Goal: Information Seeking & Learning: Learn about a topic

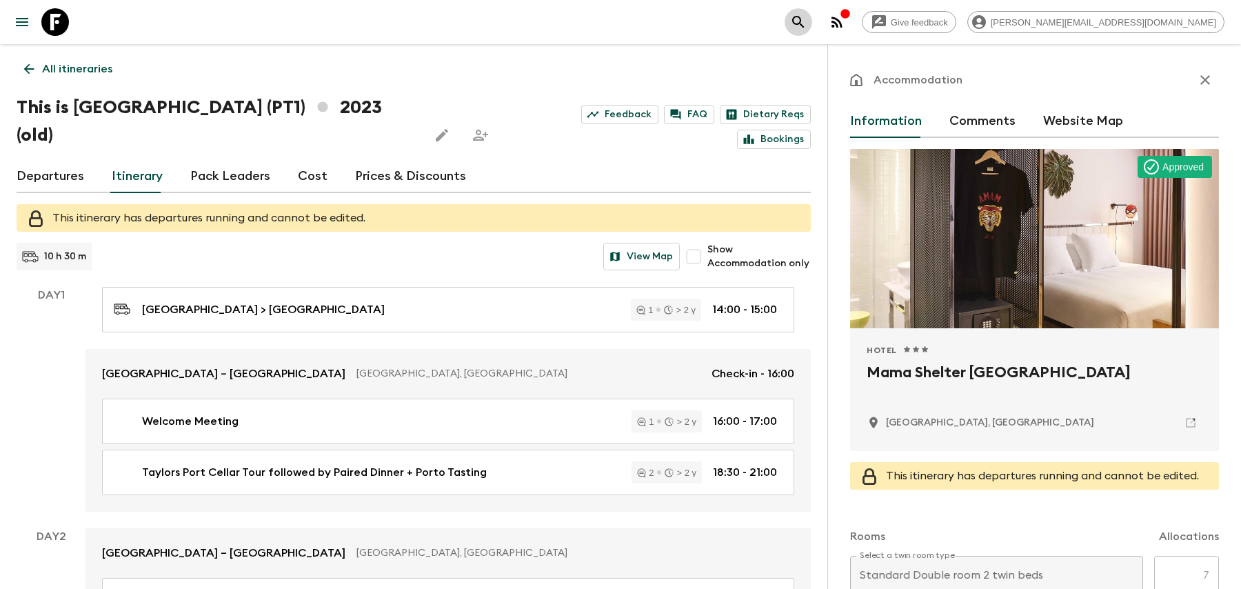
click at [807, 30] on icon "search adventures" at bounding box center [798, 22] width 17 height 17
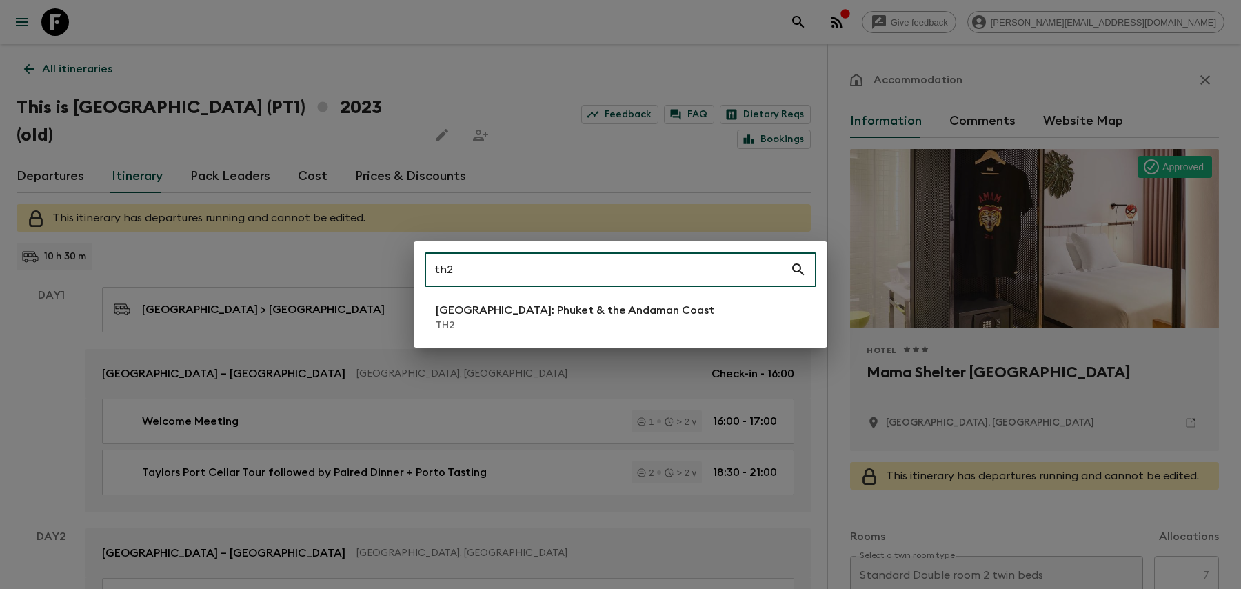
type input "th2"
click at [545, 311] on p "[GEOGRAPHIC_DATA]: Phuket & the Andaman Coast" at bounding box center [575, 310] width 279 height 17
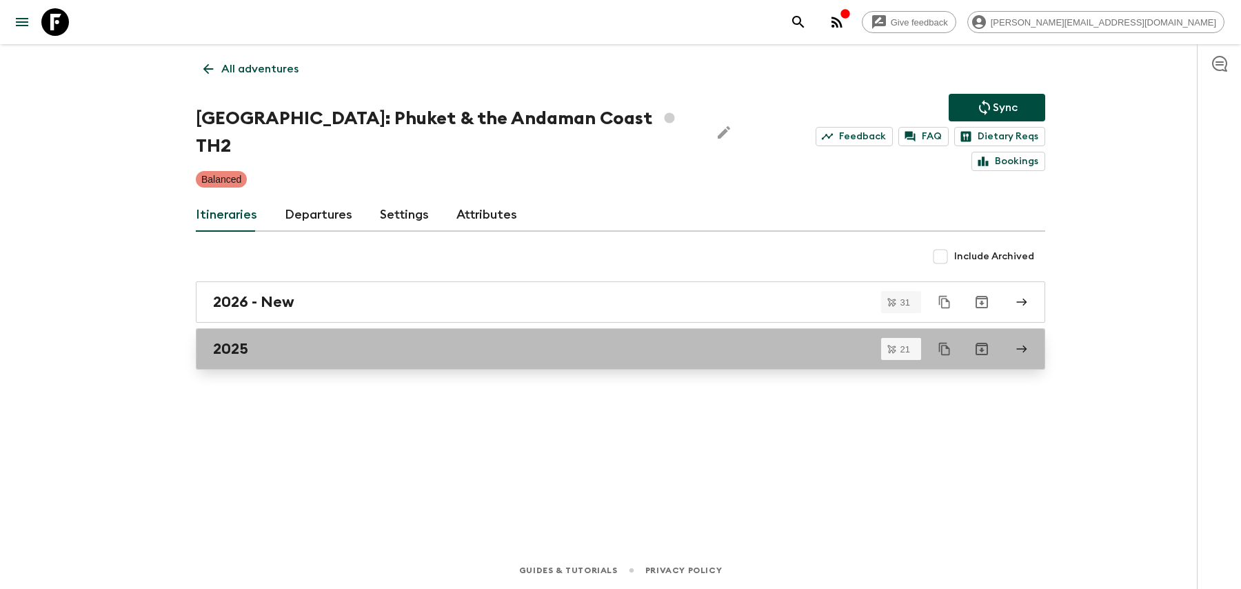
click at [545, 340] on div "2025" at bounding box center [607, 349] width 789 height 18
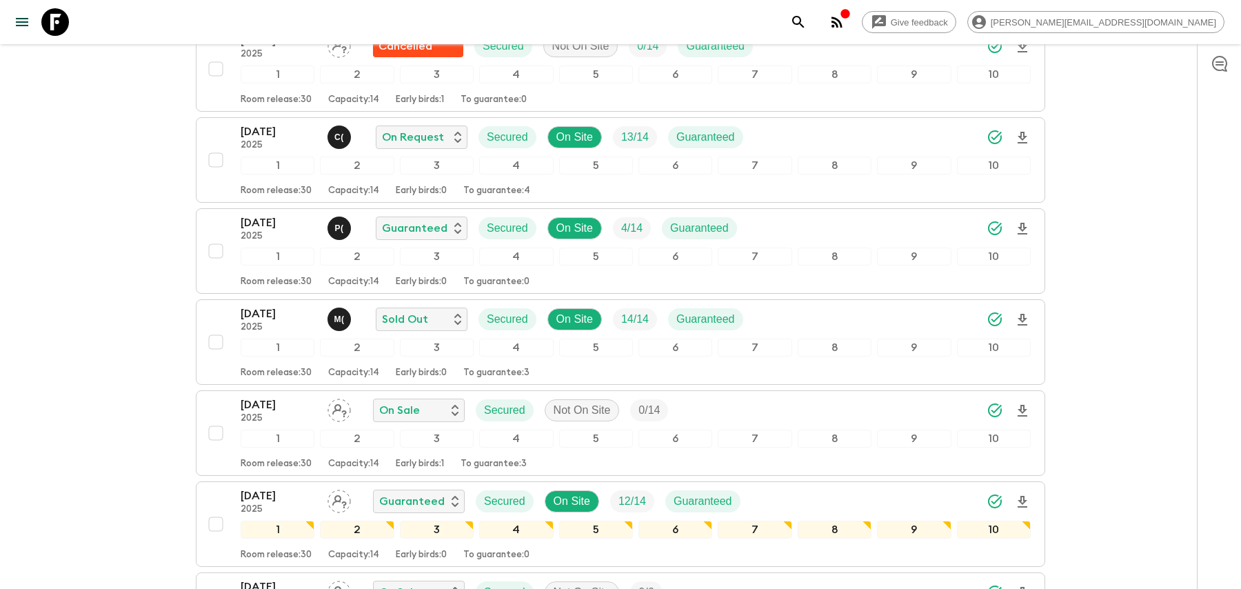
scroll to position [776, 0]
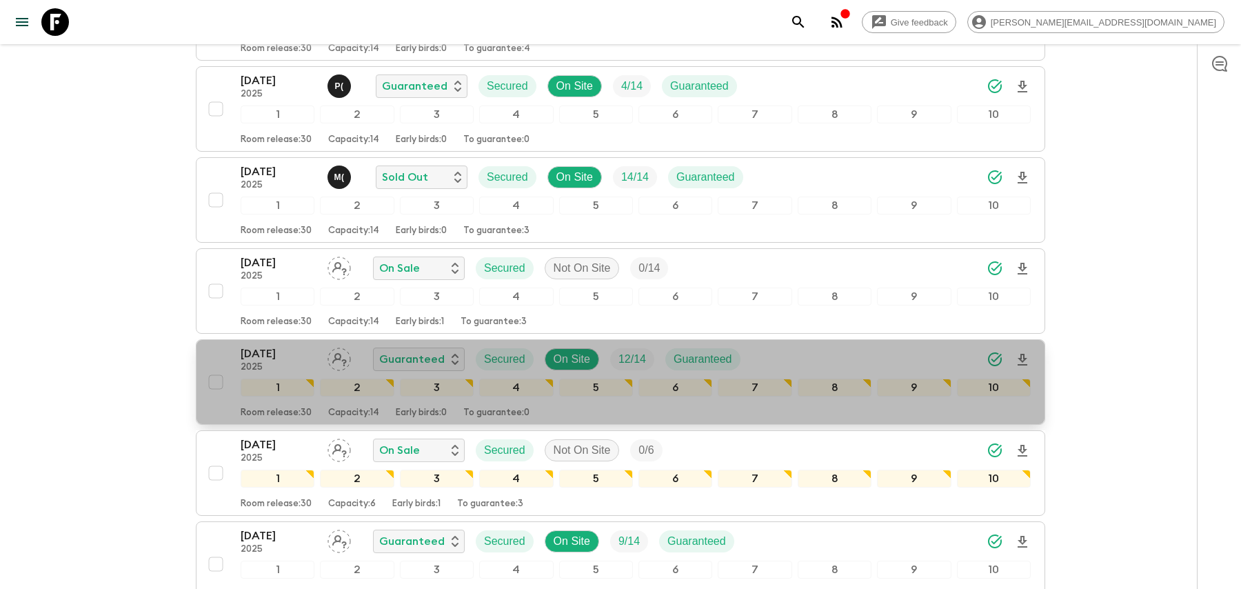
click at [804, 353] on div "[DATE] 2025 Guaranteed Secured On Site 12 / 14 Guaranteed" at bounding box center [636, 359] width 790 height 28
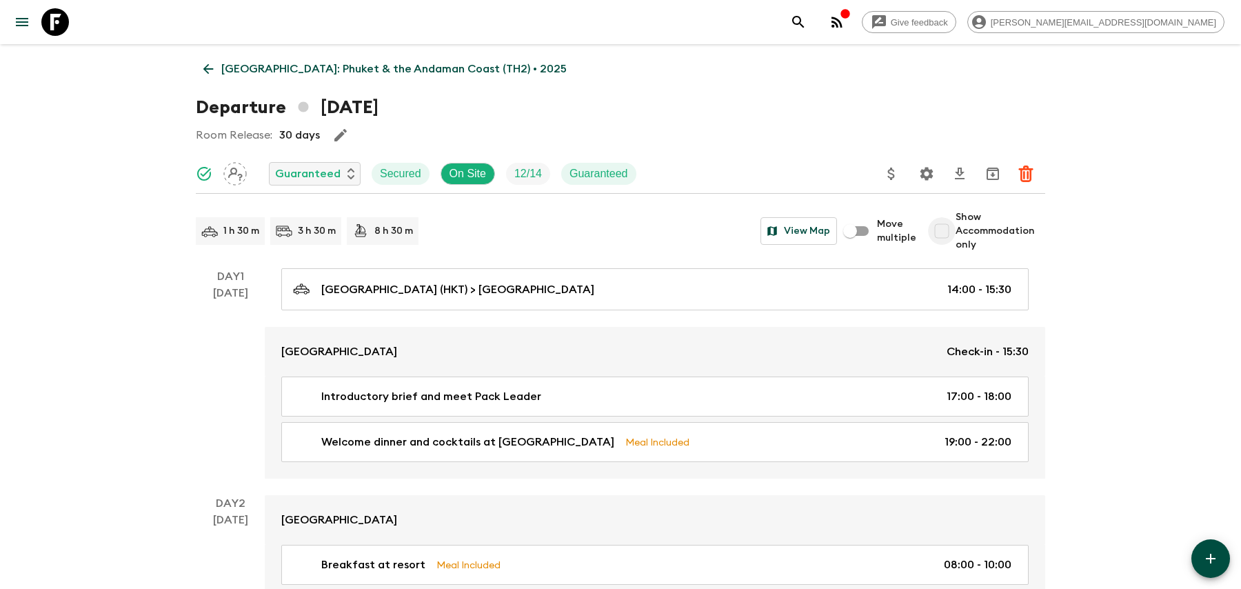
click at [953, 229] on input "Show Accommodation only" at bounding box center [942, 231] width 28 height 28
checkbox input "true"
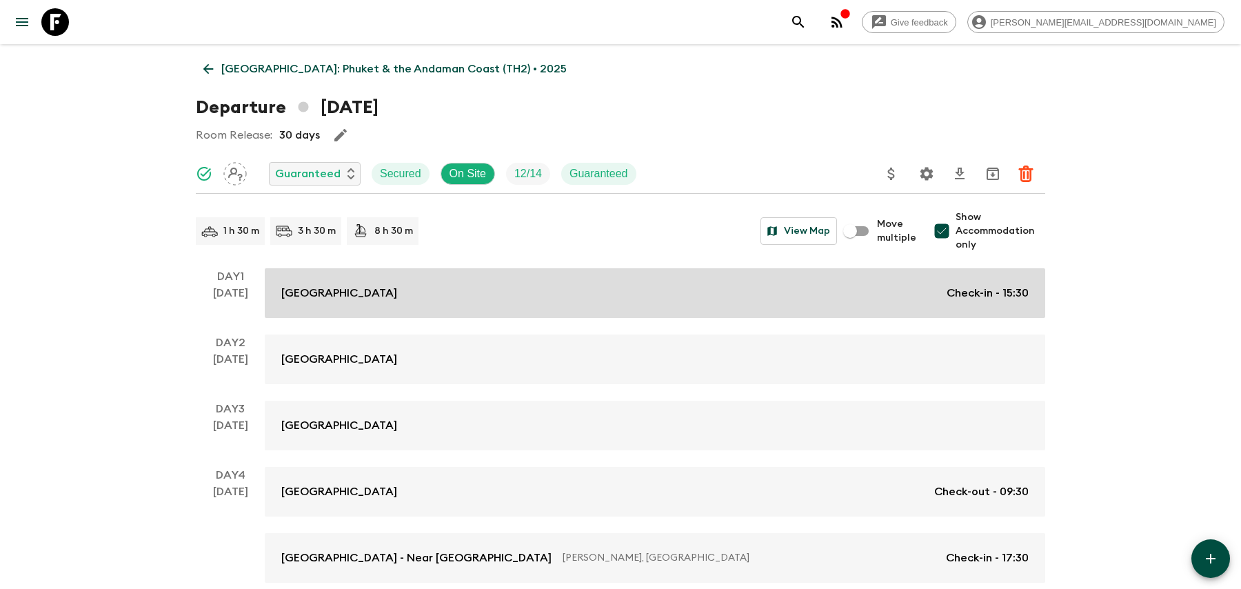
click at [850, 283] on link "[GEOGRAPHIC_DATA] Check-in - 15:30" at bounding box center [655, 293] width 780 height 50
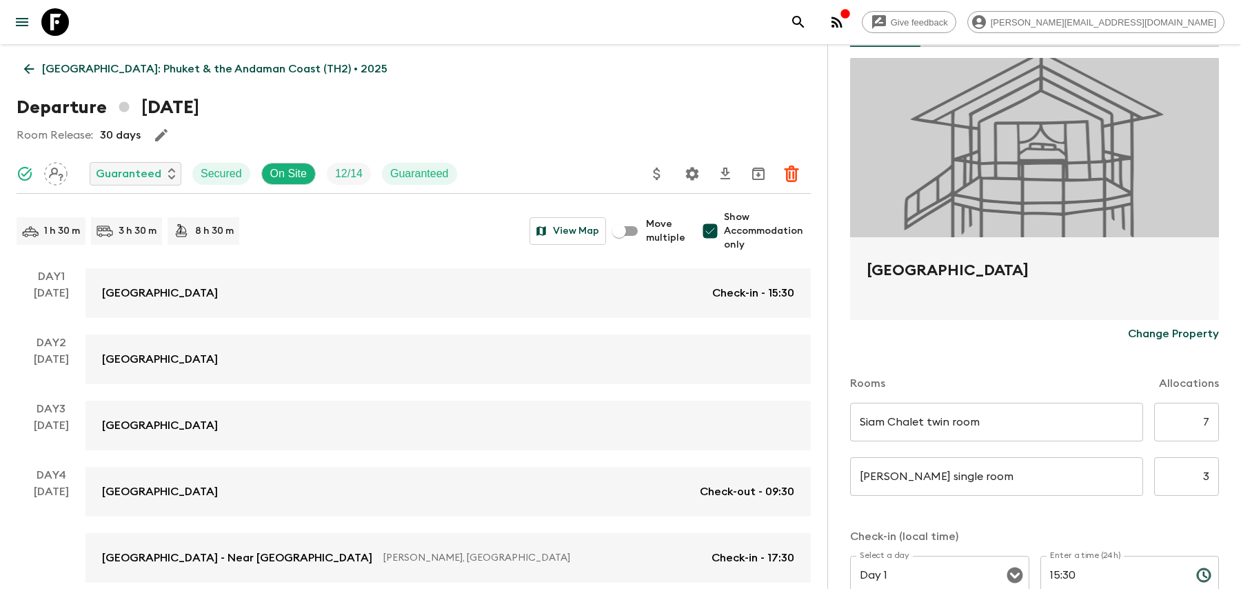
scroll to position [94, 0]
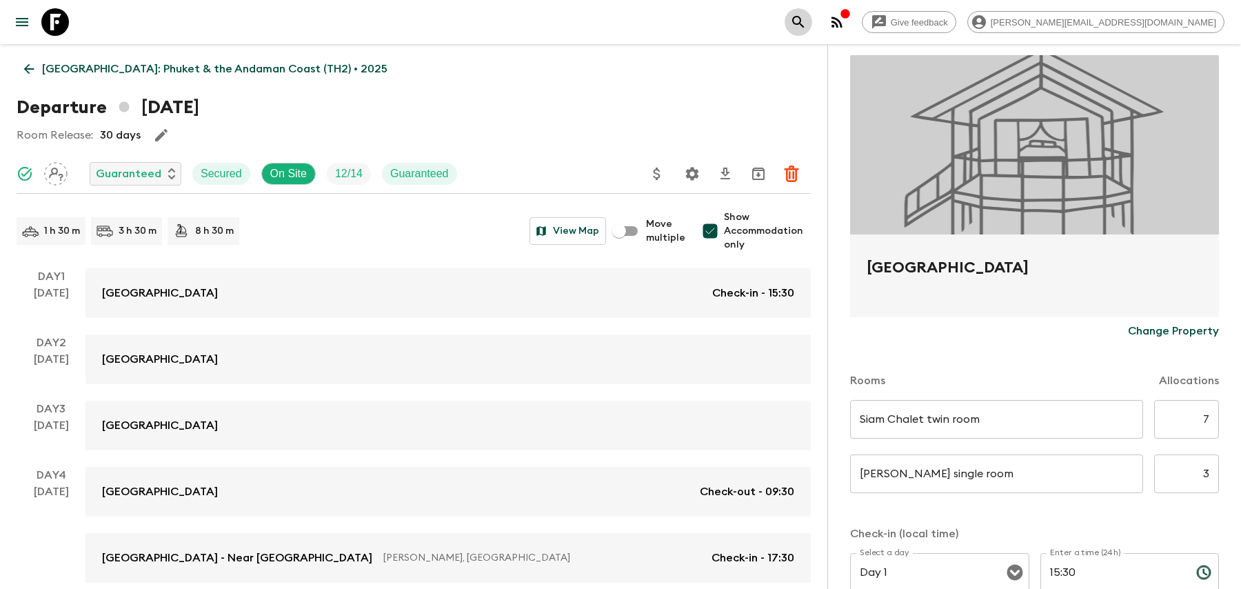
click at [807, 23] on icon "search adventures" at bounding box center [798, 22] width 17 height 17
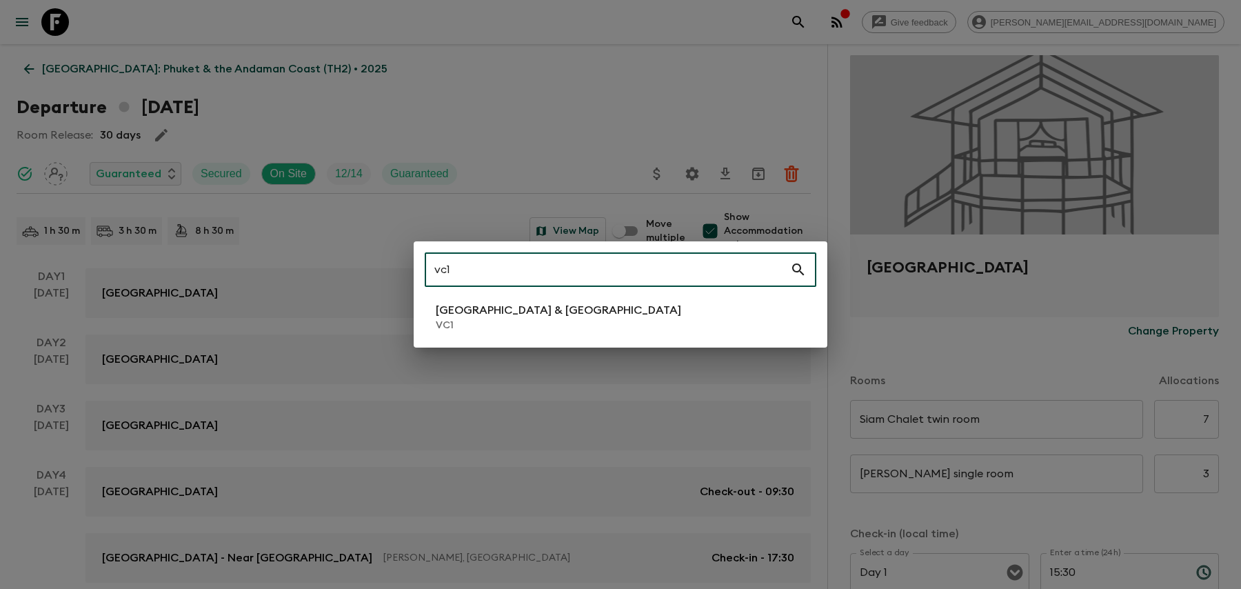
type input "vc1"
click at [486, 312] on p "[GEOGRAPHIC_DATA] & [GEOGRAPHIC_DATA]" at bounding box center [558, 310] width 245 height 17
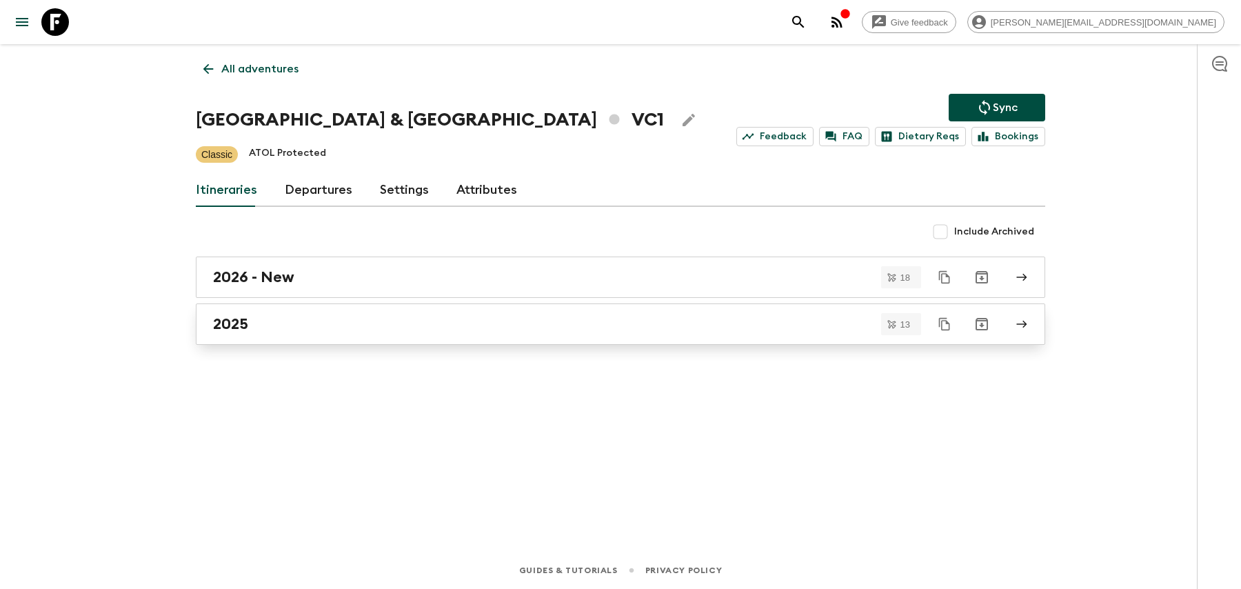
click at [389, 342] on link "2025" at bounding box center [620, 323] width 849 height 41
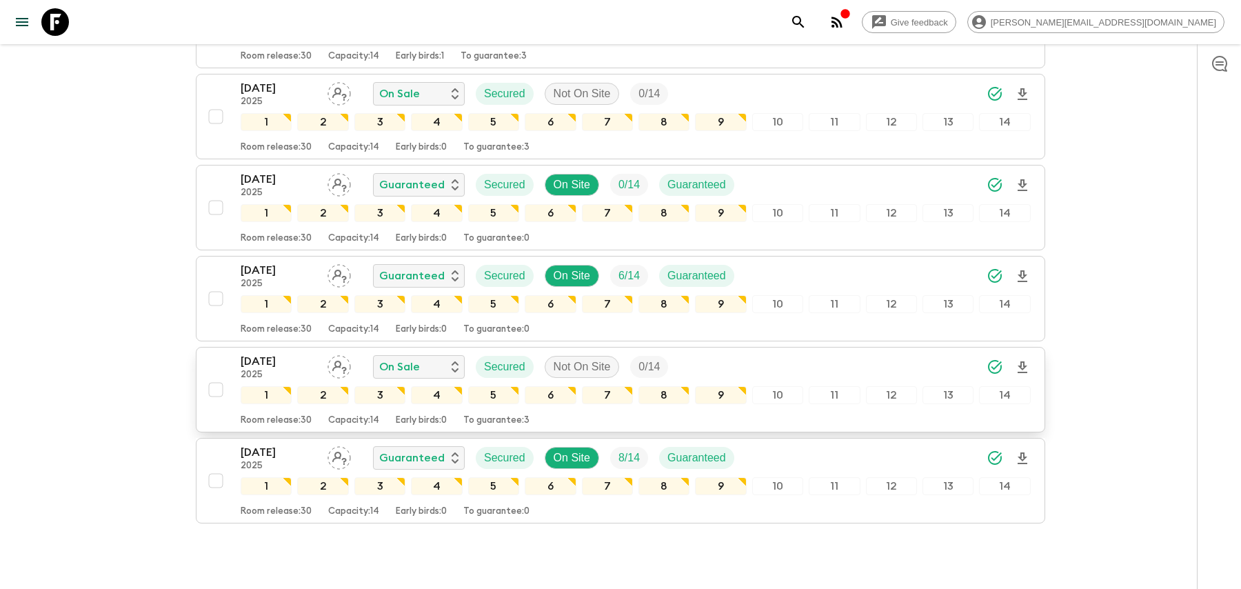
scroll to position [961, 0]
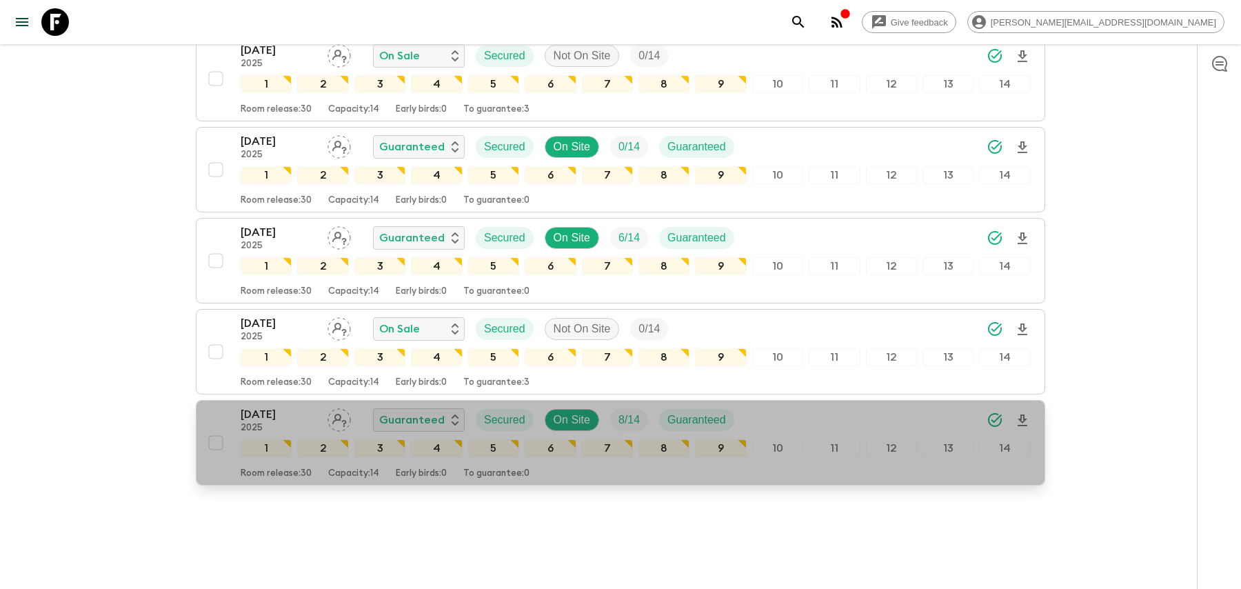
click at [816, 411] on div "[DATE] 2025 Guaranteed Secured On Site 8 / 14 Guaranteed" at bounding box center [636, 420] width 790 height 28
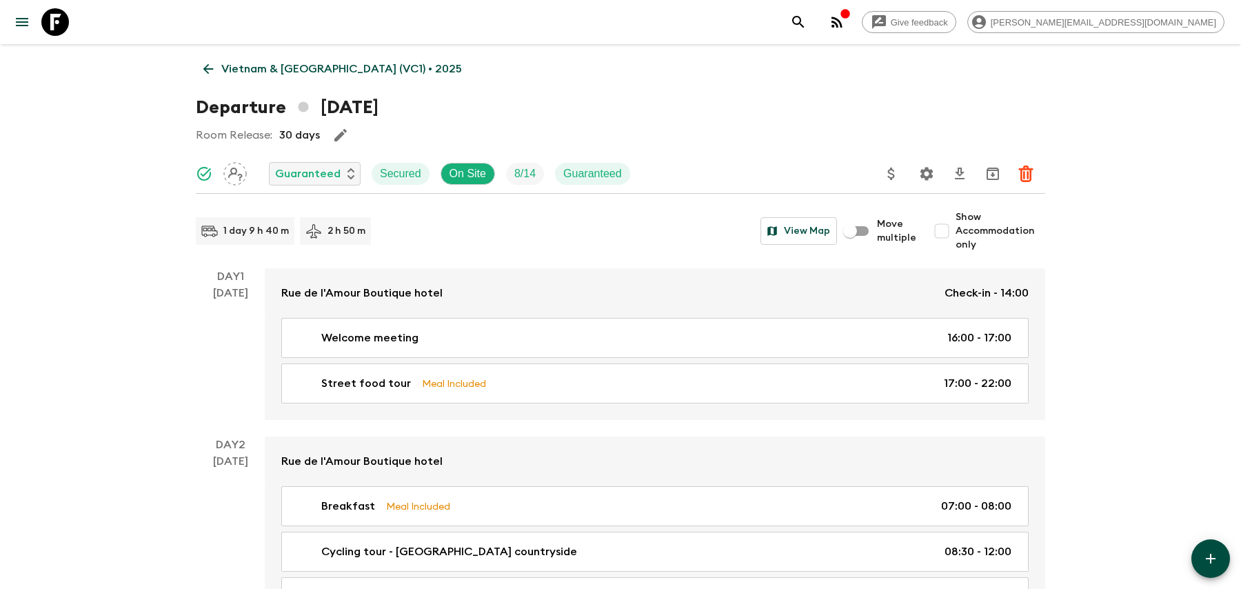
click at [962, 236] on span "Show Accommodation only" at bounding box center [1001, 230] width 90 height 41
click at [956, 236] on input "Show Accommodation only" at bounding box center [942, 231] width 28 height 28
checkbox input "true"
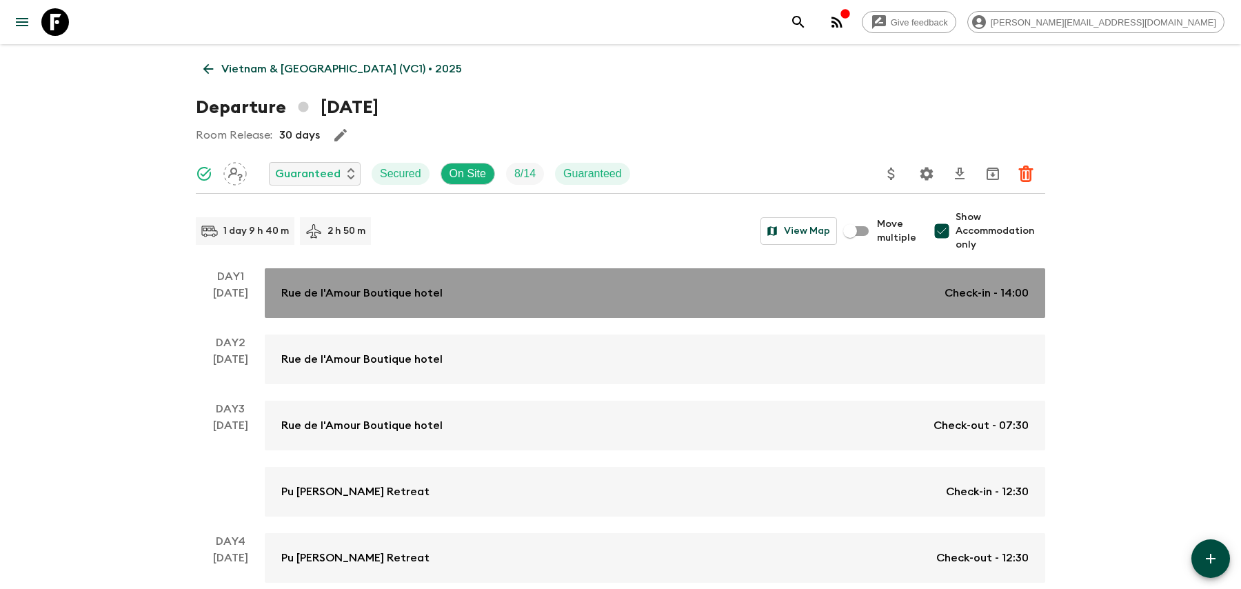
click at [907, 287] on div "[GEOGRAPHIC_DATA] Check-in - 14:00" at bounding box center [654, 293] width 747 height 17
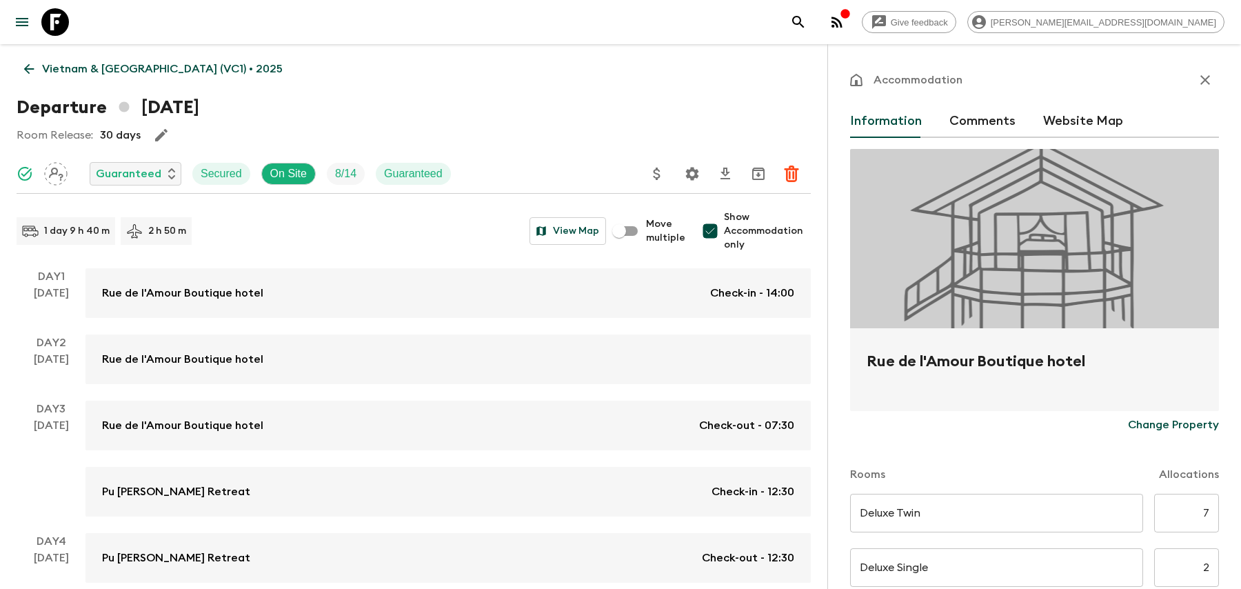
scroll to position [45, 0]
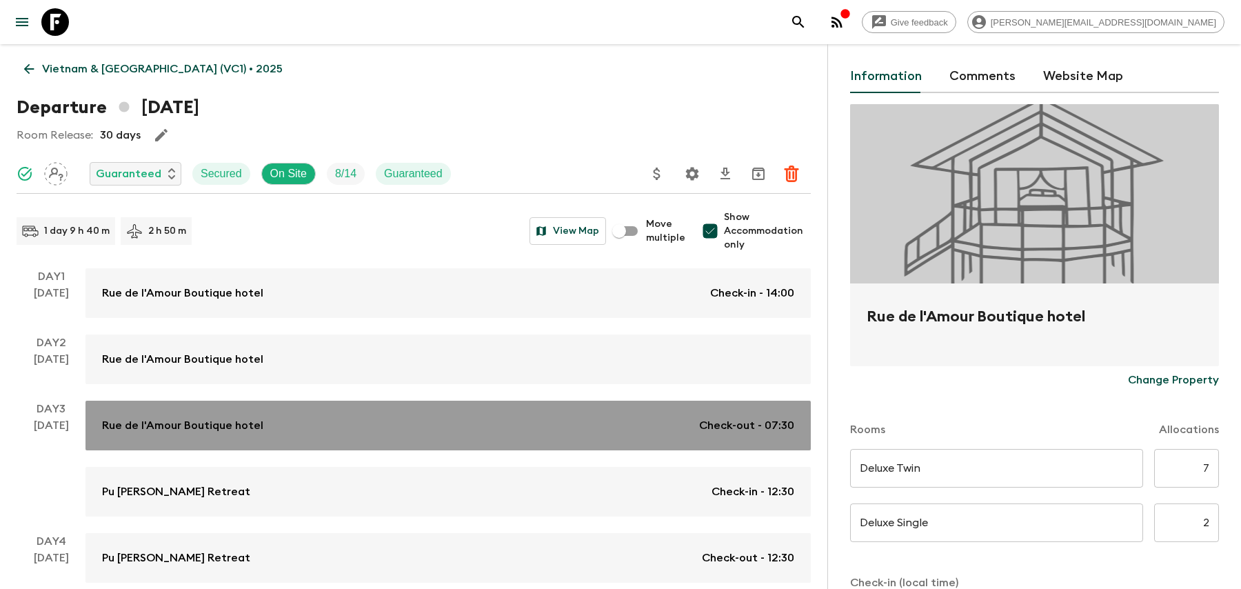
click at [703, 443] on link "[GEOGRAPHIC_DATA] Check-out - 07:30" at bounding box center [447, 426] width 725 height 50
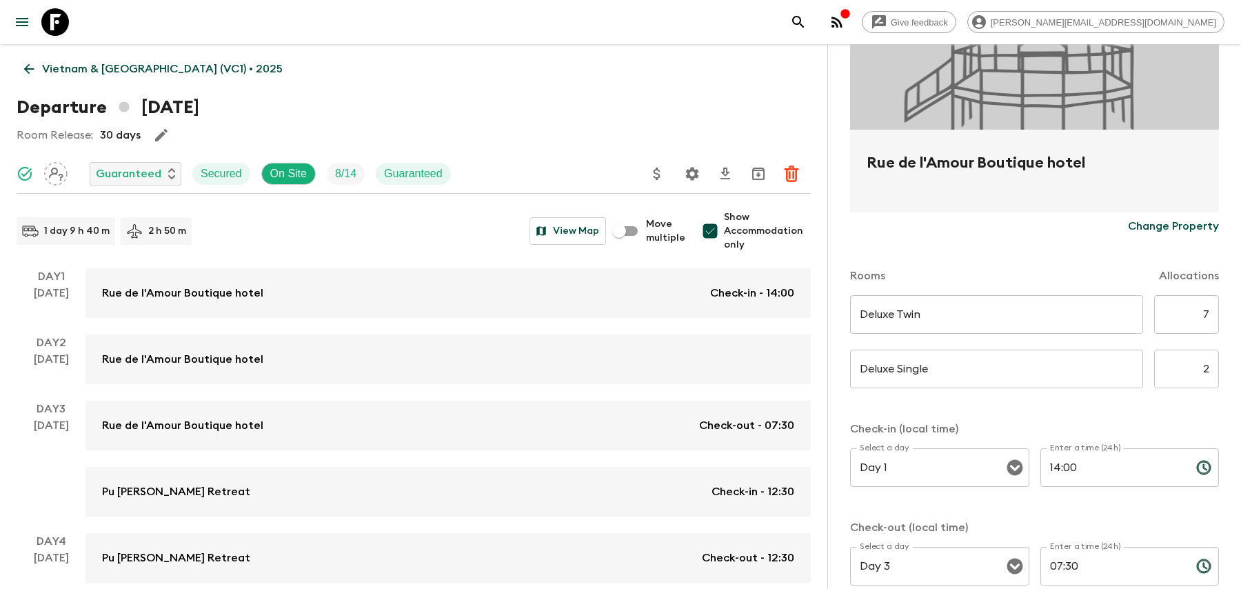
scroll to position [303, 0]
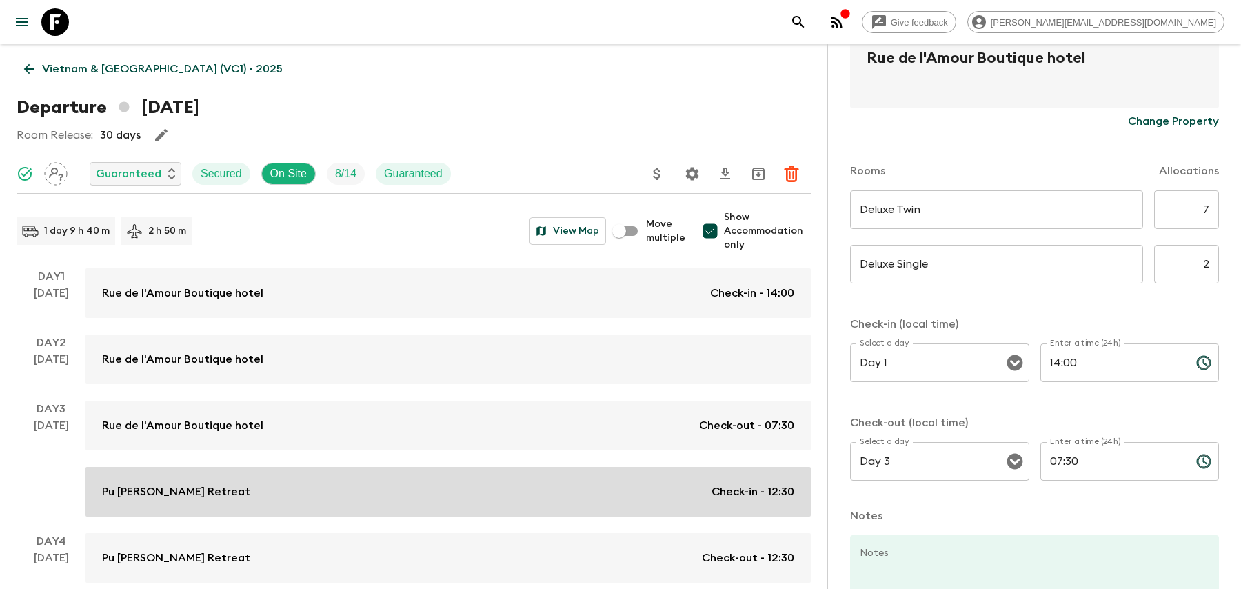
click at [547, 496] on div "Pu [PERSON_NAME] Retreat Check-in - 12:30" at bounding box center [448, 491] width 692 height 17
type input "Twin room"
type input "Single room"
type input "Day 3"
type input "12:30"
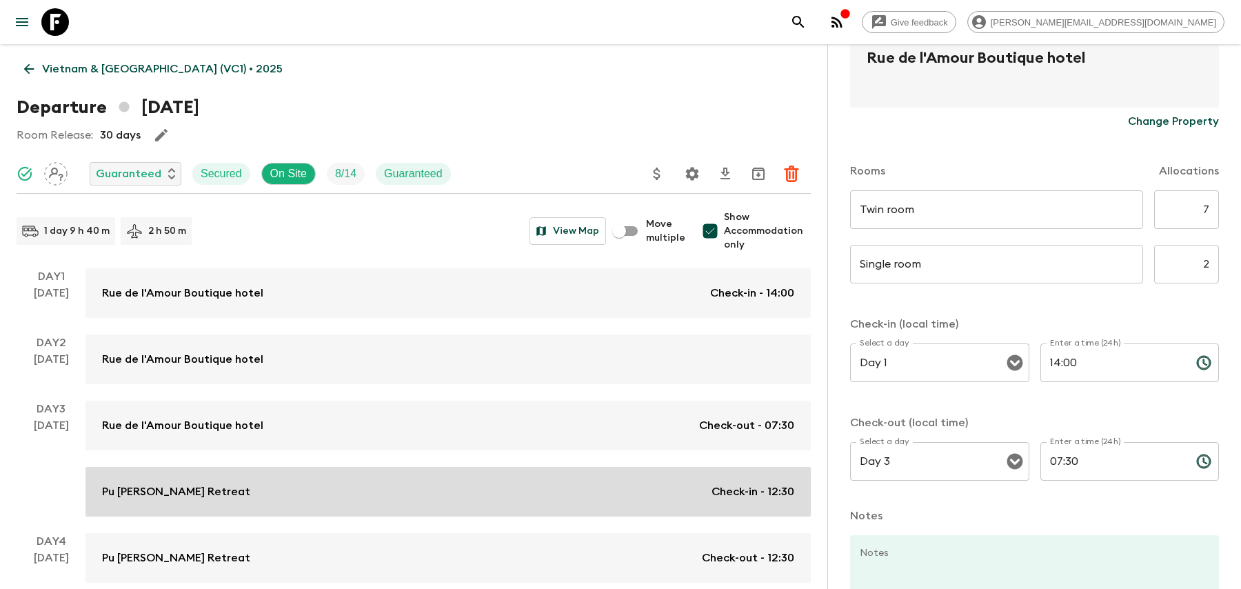
type input "Day 4"
type input "12:30"
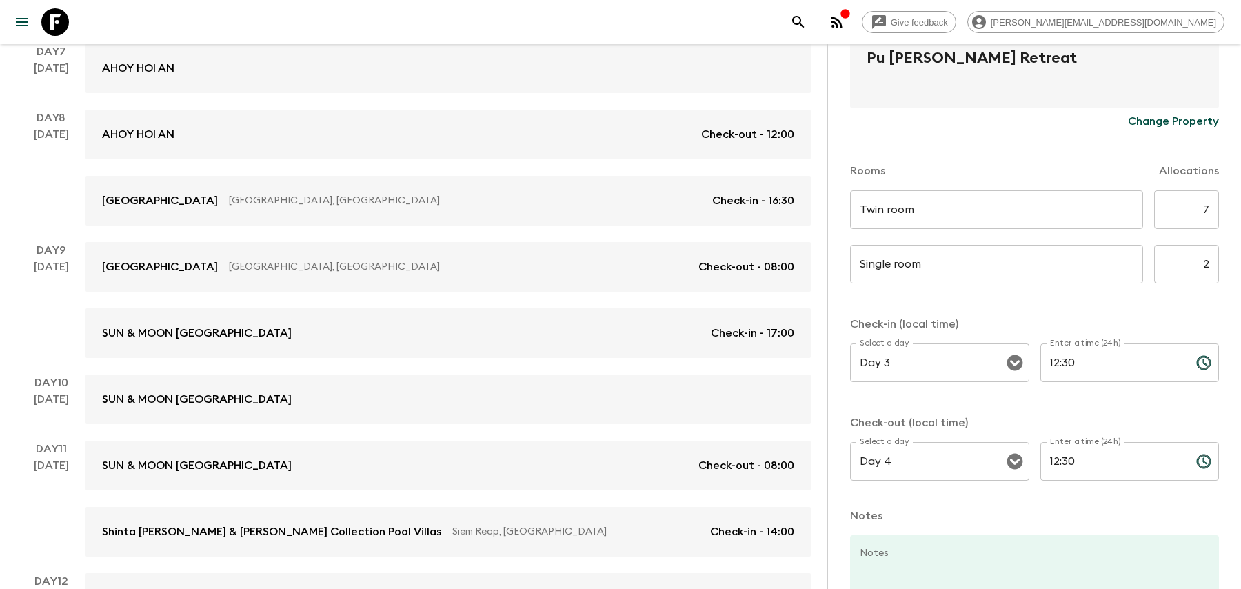
scroll to position [991, 0]
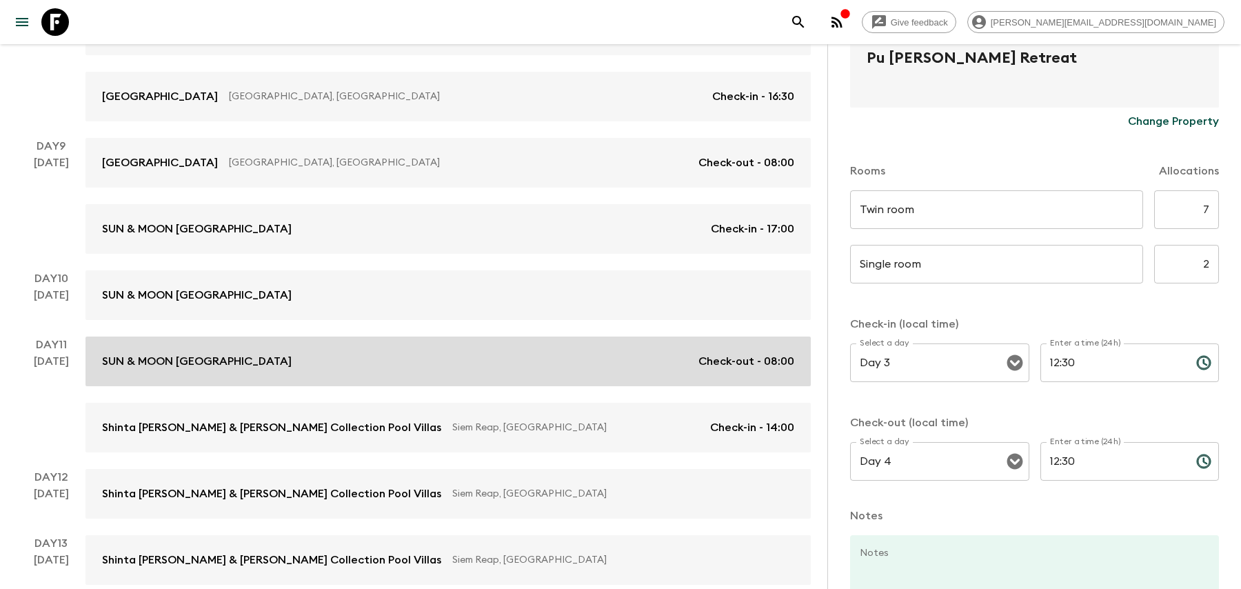
click at [534, 365] on div "SUN & MOON [GEOGRAPHIC_DATA] Check-out - 08:00" at bounding box center [448, 361] width 692 height 17
type input "Deluxe Twin"
type input "Deluxe Single"
type input "Day 9"
type input "17:00"
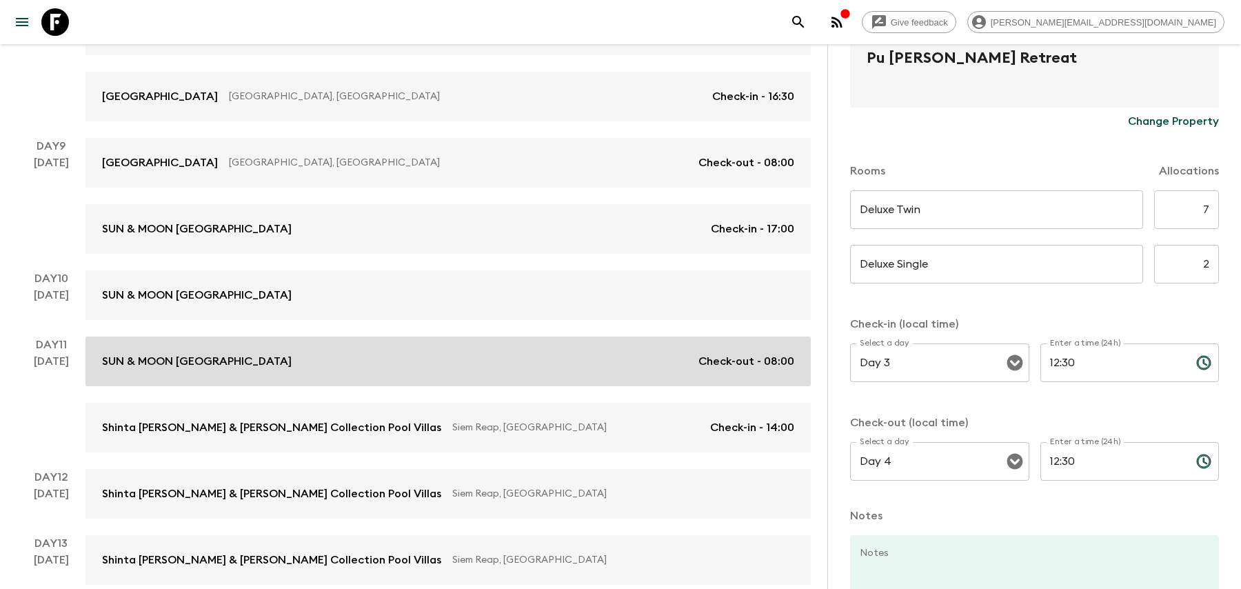
type input "Day 11"
type input "08:00"
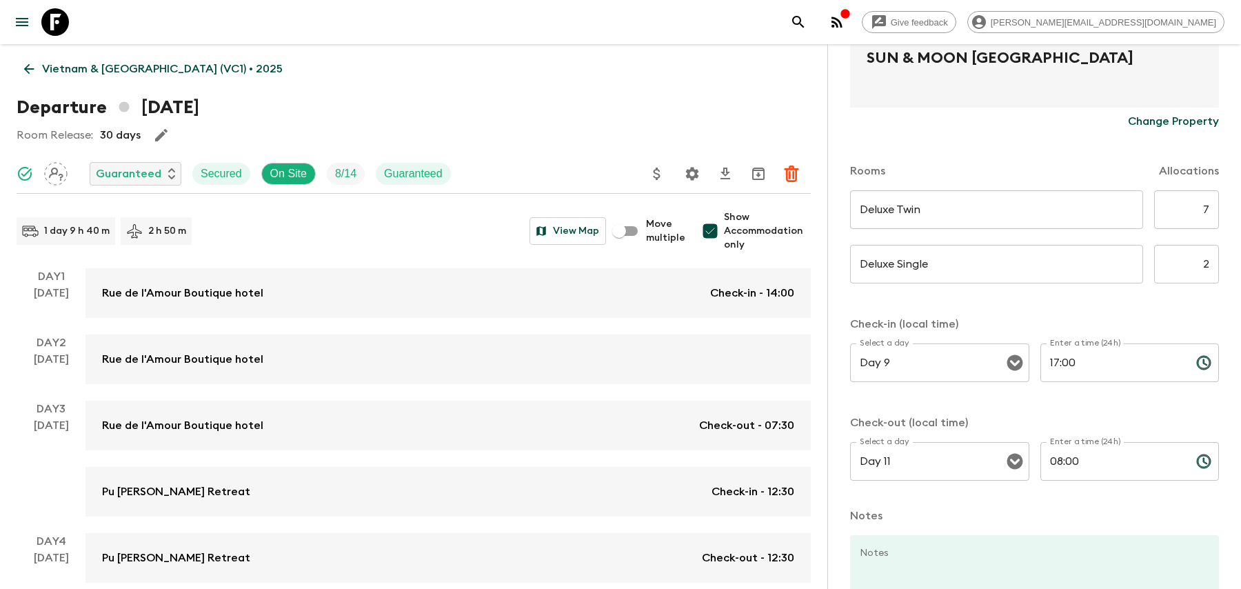
click at [807, 24] on icon "search adventures" at bounding box center [798, 22] width 17 height 17
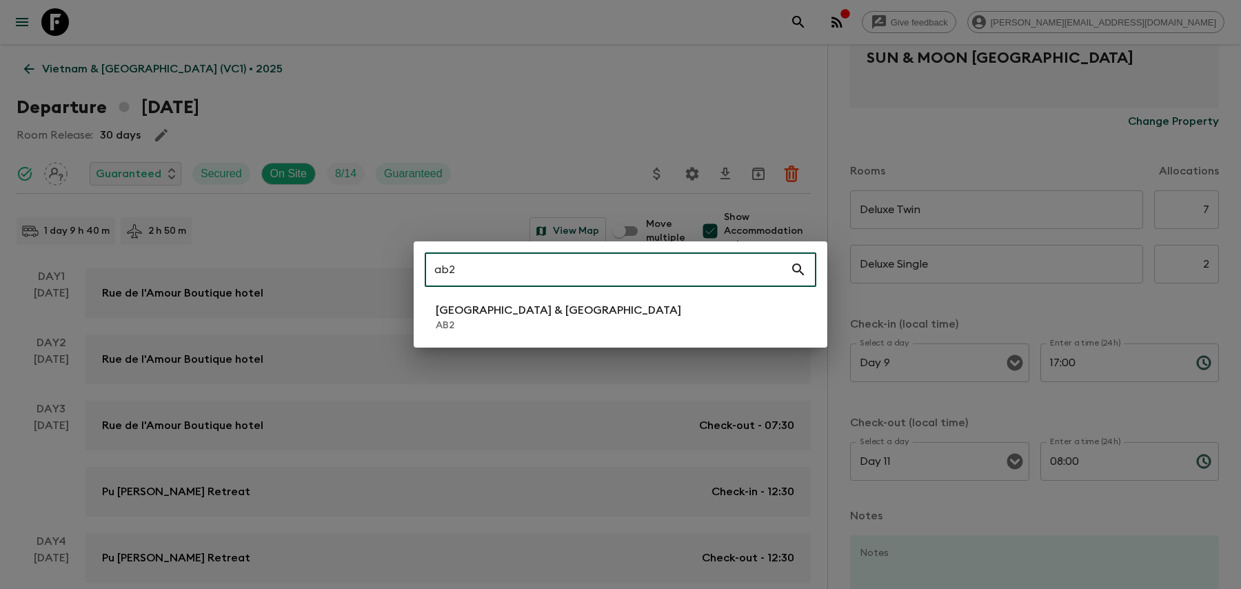
type input "ab2"
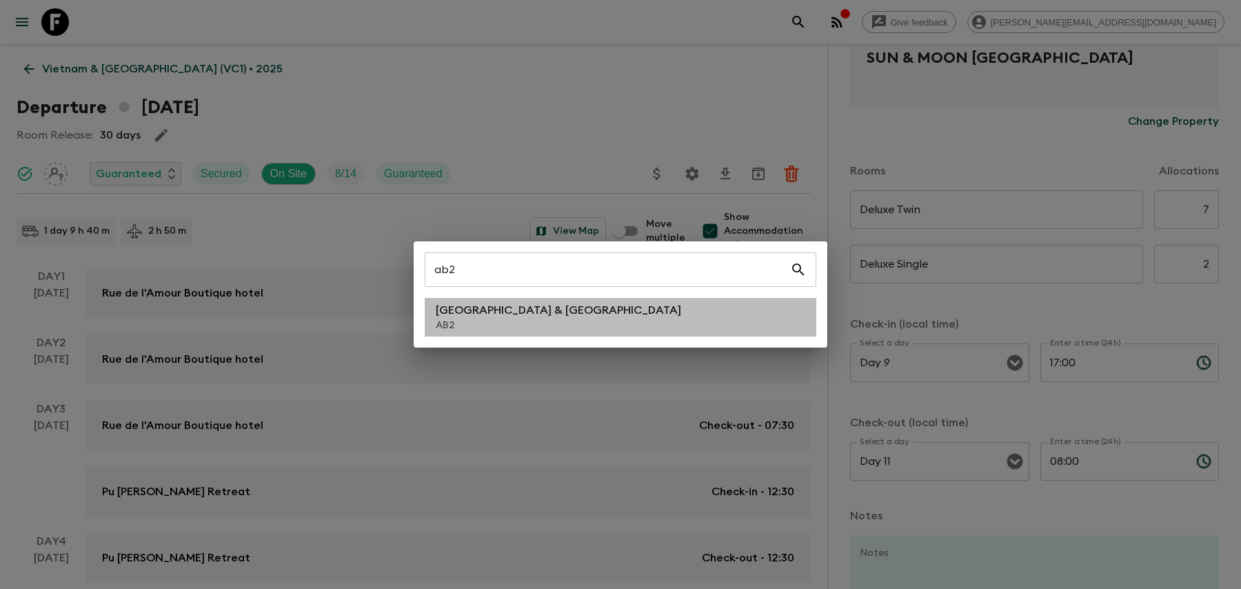
click at [642, 309] on li "Argentina & [GEOGRAPHIC_DATA] AB2" at bounding box center [621, 317] width 392 height 39
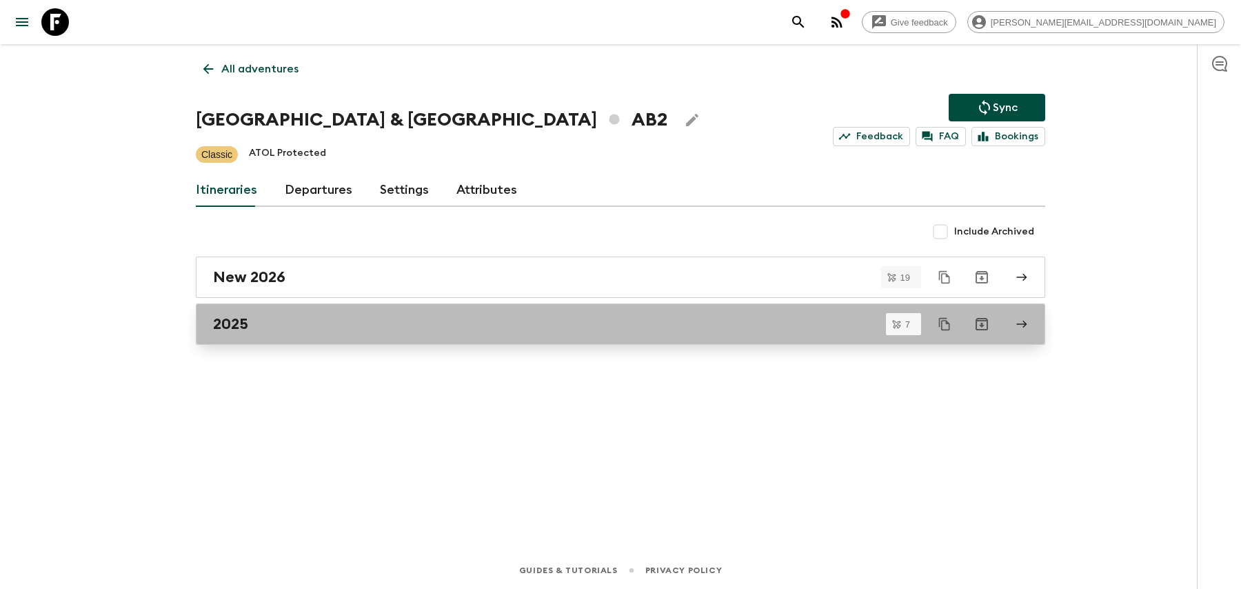
click at [474, 342] on link "2025" at bounding box center [620, 323] width 849 height 41
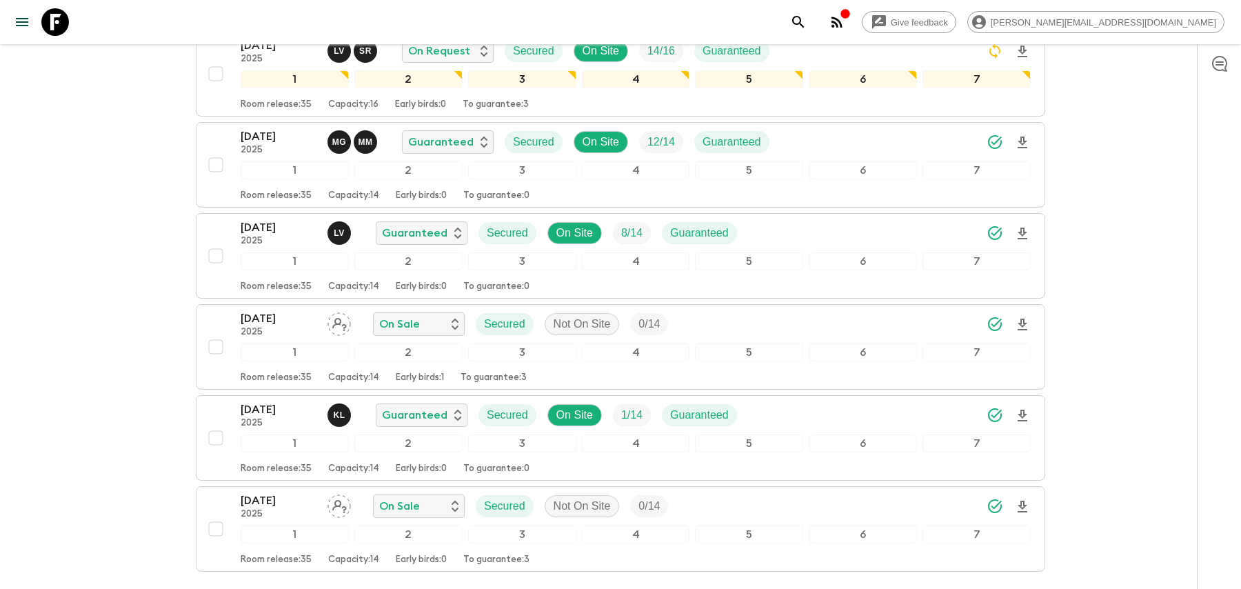
scroll to position [430, 0]
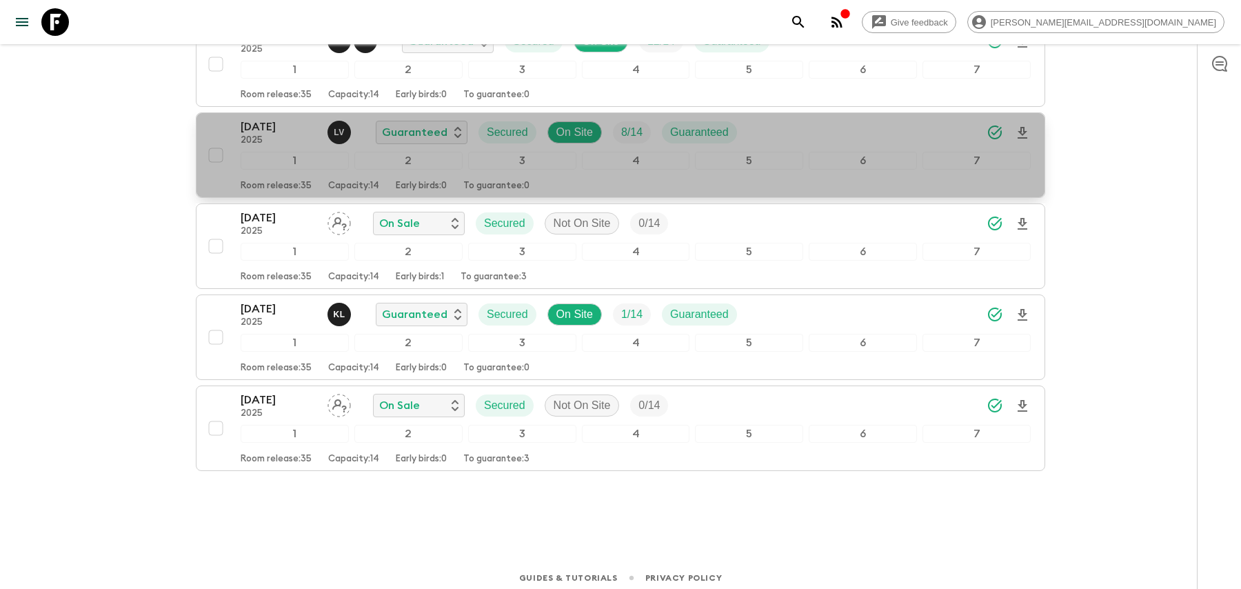
click at [760, 132] on div "[DATE] 2025 L V Guaranteed Secured On Site 8 / 14 Guaranteed" at bounding box center [636, 133] width 790 height 28
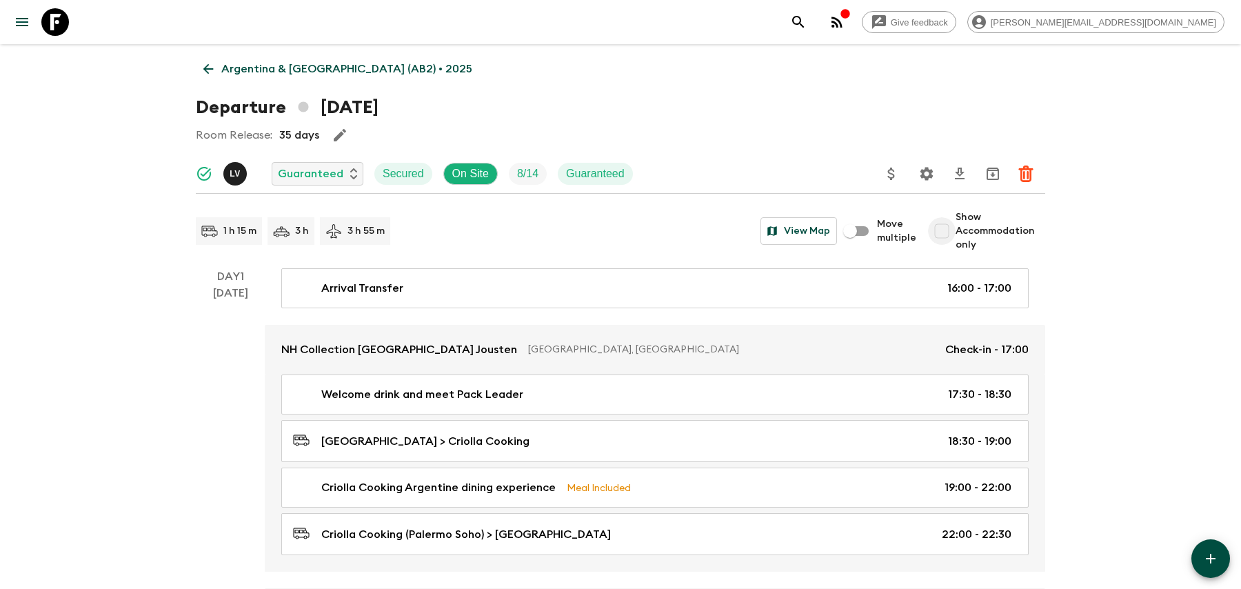
click at [953, 237] on input "Show Accommodation only" at bounding box center [942, 231] width 28 height 28
checkbox input "true"
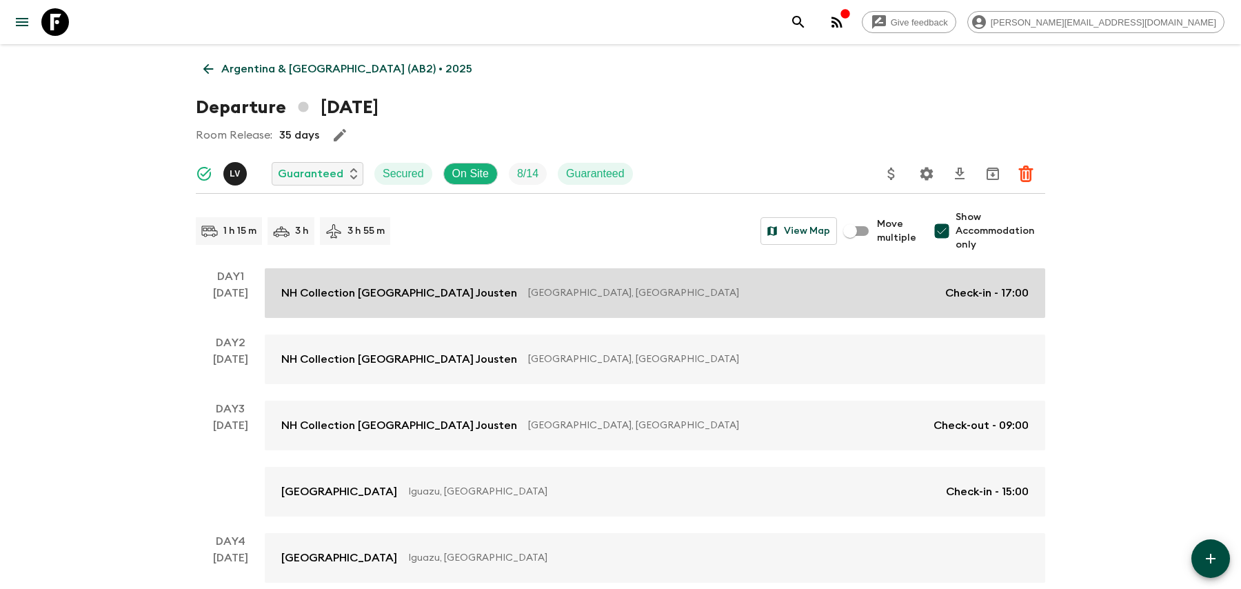
click at [812, 309] on link "NH Collection [GEOGRAPHIC_DATA] Jousten [GEOGRAPHIC_DATA], [GEOGRAPHIC_DATA] Ch…" at bounding box center [655, 293] width 780 height 50
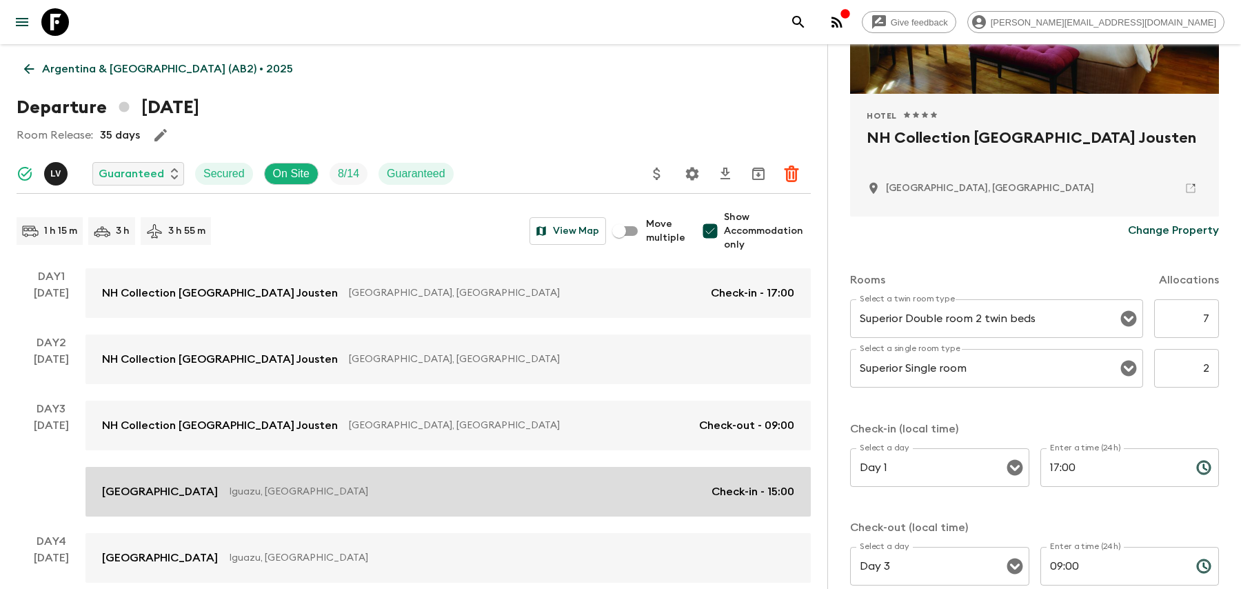
scroll to position [334, 0]
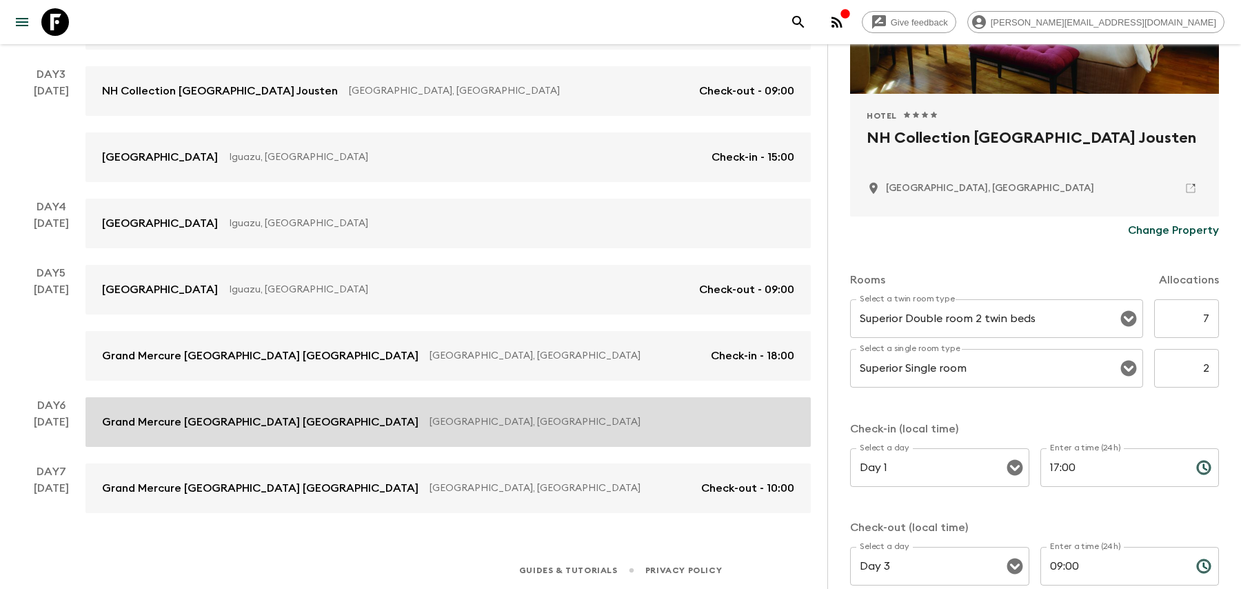
click at [430, 417] on p "[GEOGRAPHIC_DATA], [GEOGRAPHIC_DATA]" at bounding box center [607, 422] width 354 height 14
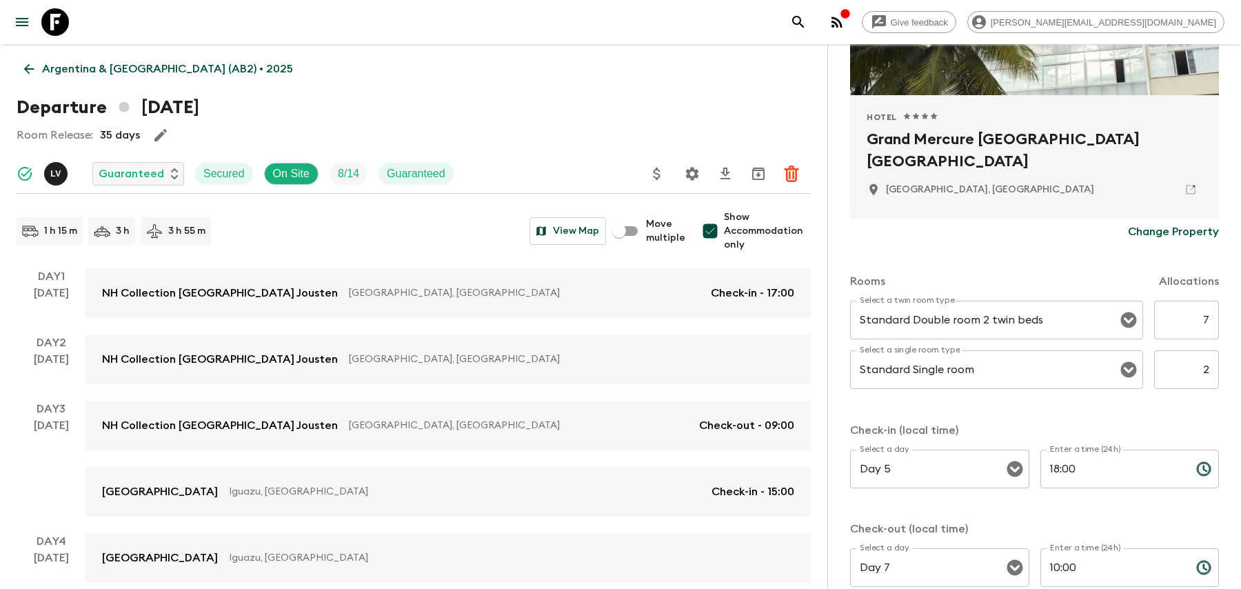
click at [807, 21] on icon "search adventures" at bounding box center [798, 22] width 17 height 17
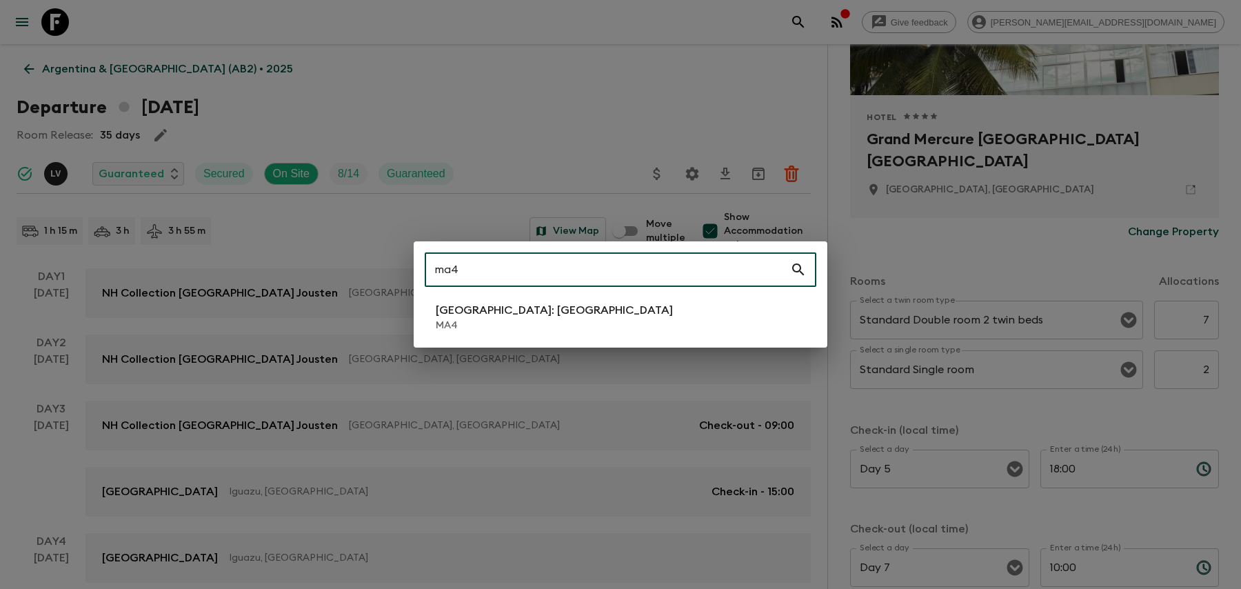
type input "ma4"
click at [480, 304] on p "[GEOGRAPHIC_DATA]: [GEOGRAPHIC_DATA]" at bounding box center [554, 310] width 237 height 17
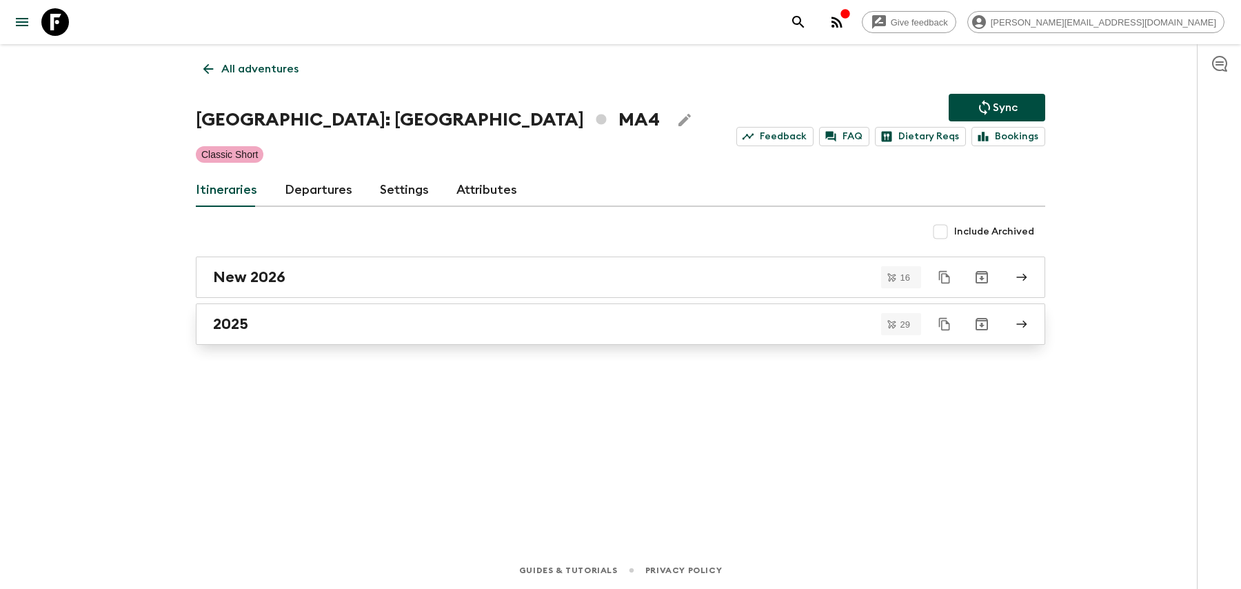
click at [252, 316] on div "2025" at bounding box center [607, 324] width 789 height 18
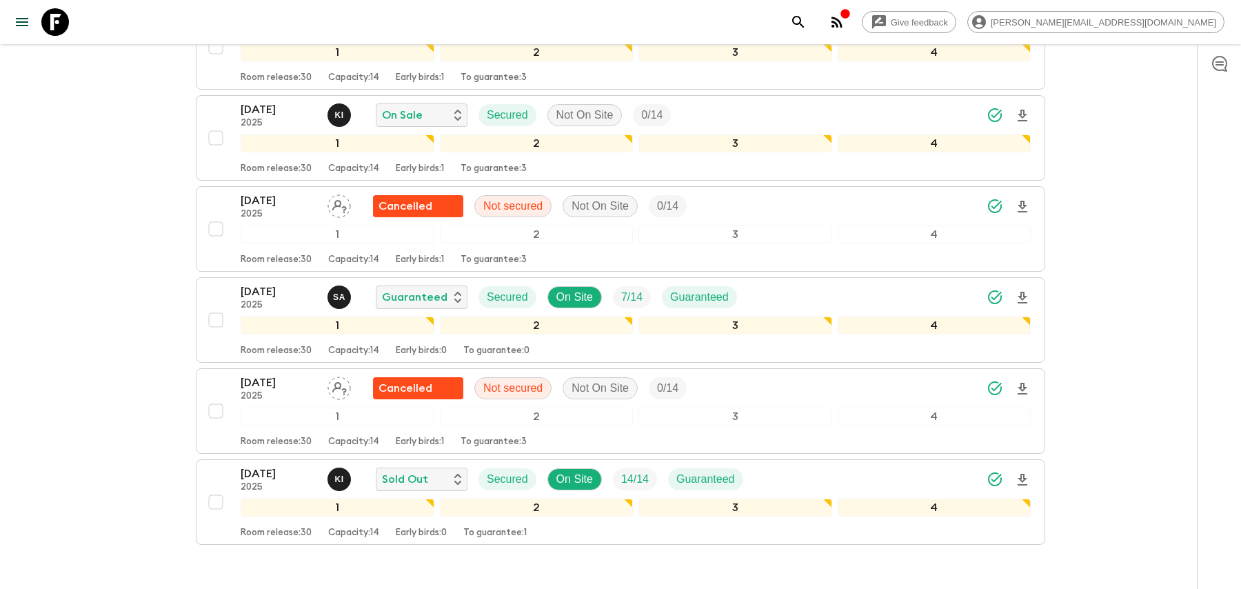
scroll to position [2408, 0]
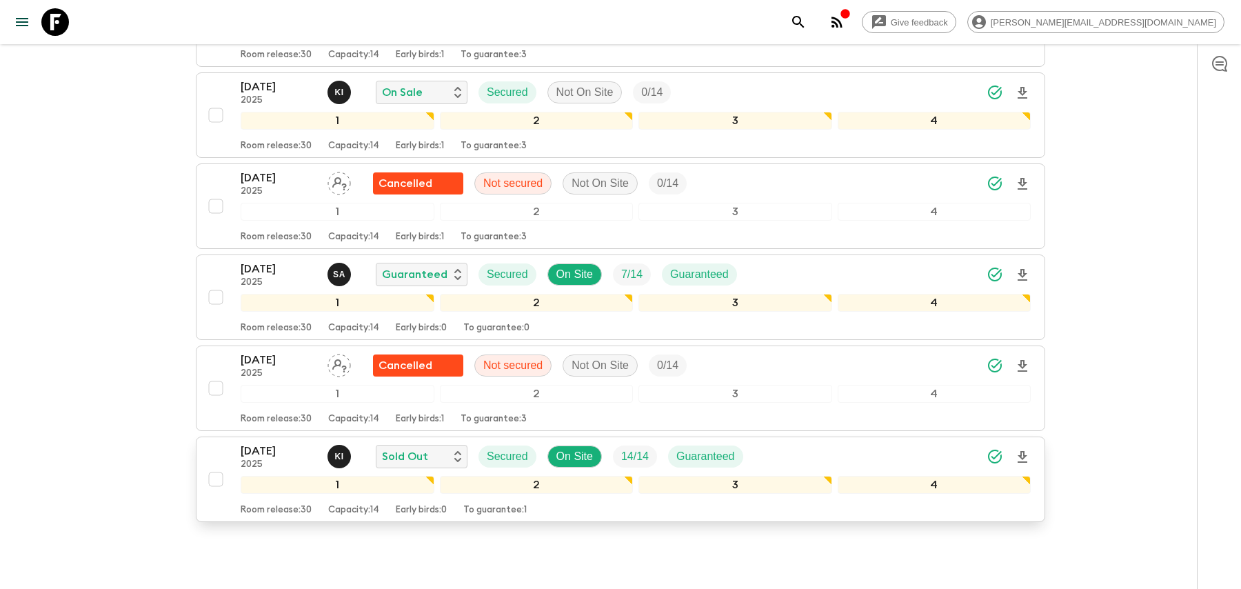
click at [905, 443] on div "[DATE] 2025 K I Sold Out Secured On Site 14 / 14 Guaranteed" at bounding box center [636, 457] width 790 height 28
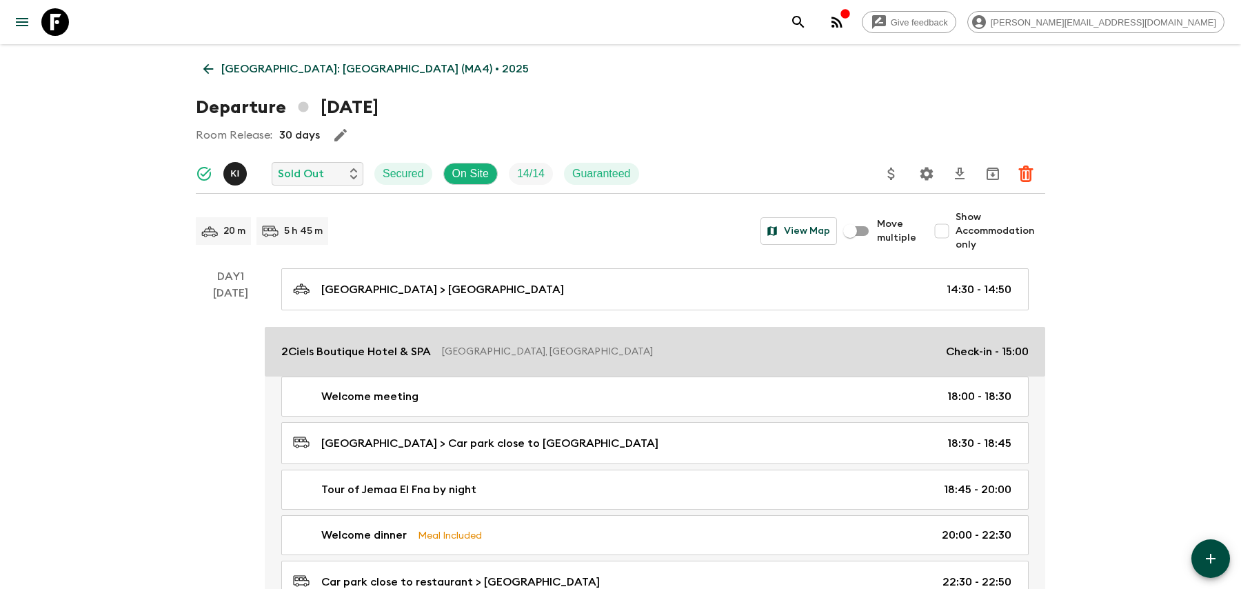
click at [893, 345] on p "[GEOGRAPHIC_DATA], [GEOGRAPHIC_DATA]" at bounding box center [688, 352] width 493 height 14
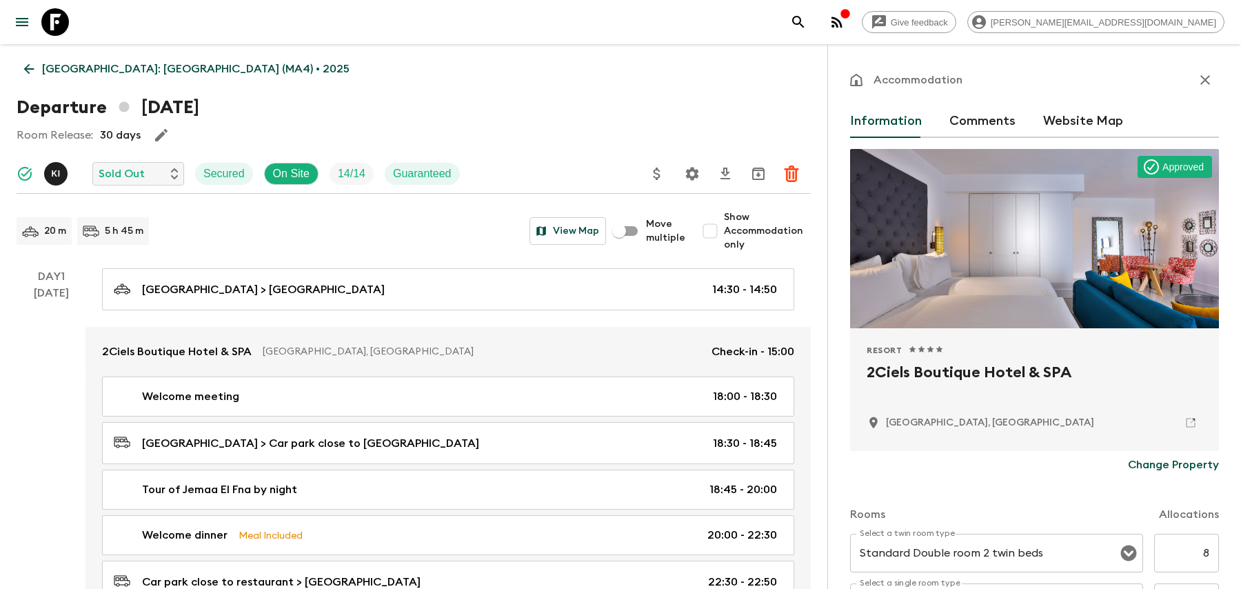
click at [717, 235] on input "Show Accommodation only" at bounding box center [710, 231] width 28 height 28
checkbox input "true"
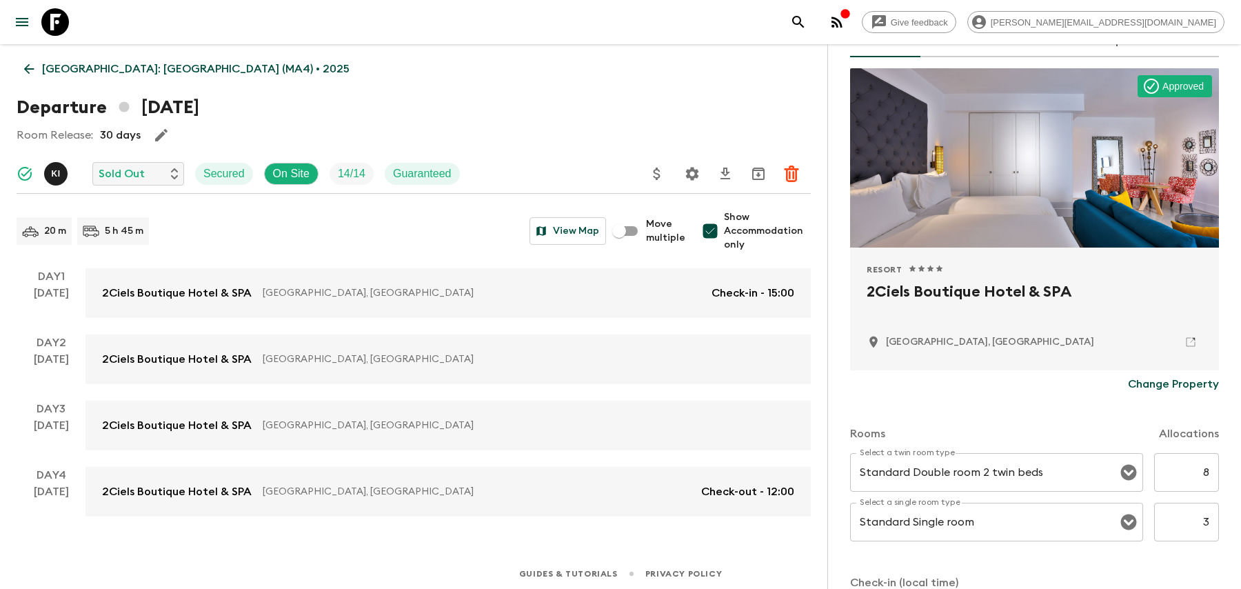
scroll to position [3, 0]
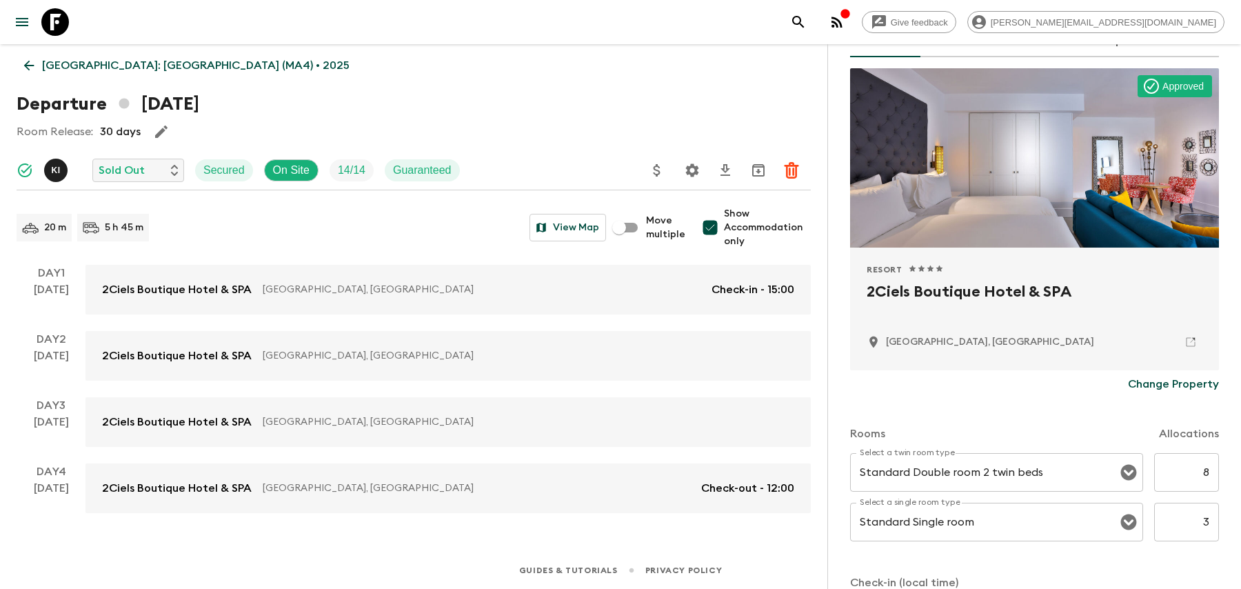
click at [918, 27] on div "Give feedback [PERSON_NAME][EMAIL_ADDRESS][DOMAIN_NAME]" at bounding box center [1005, 22] width 440 height 28
click at [807, 23] on icon "search adventures" at bounding box center [798, 22] width 17 height 17
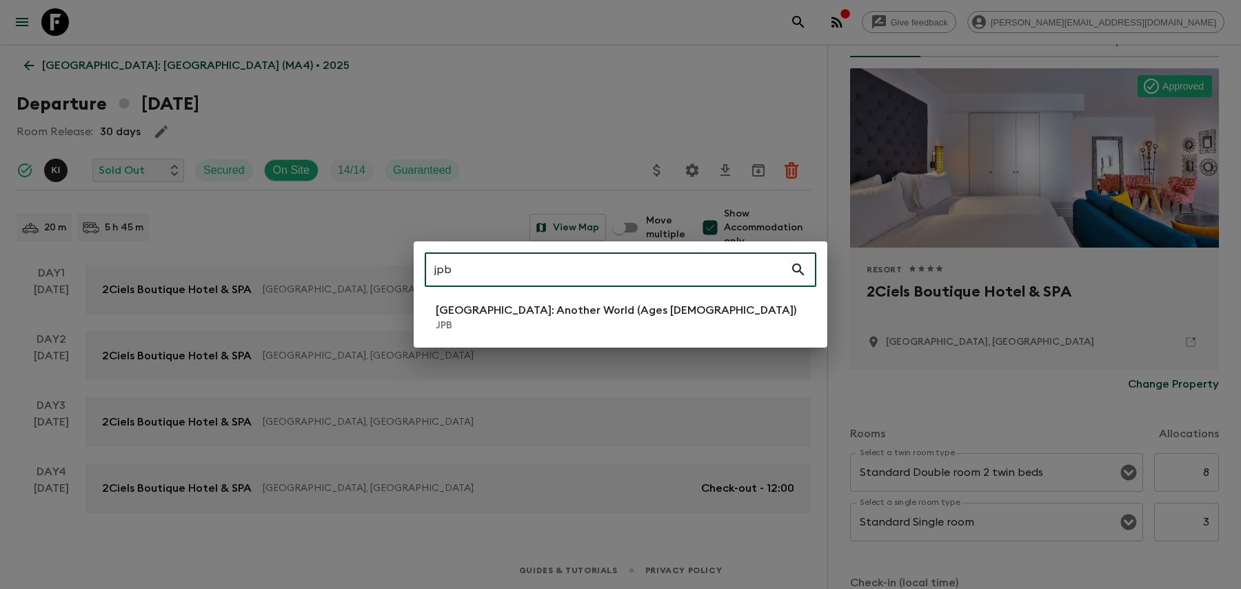
type input "jpb"
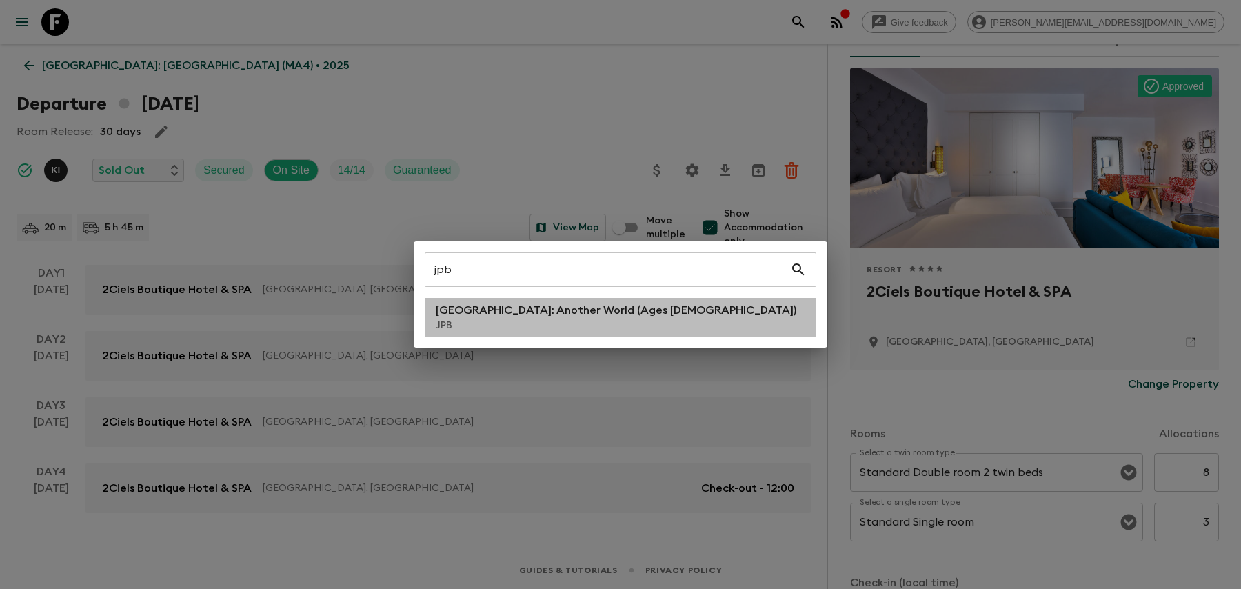
click at [635, 316] on li "[GEOGRAPHIC_DATA]: Another World (Ages [DEMOGRAPHIC_DATA]) JPB" at bounding box center [621, 317] width 392 height 39
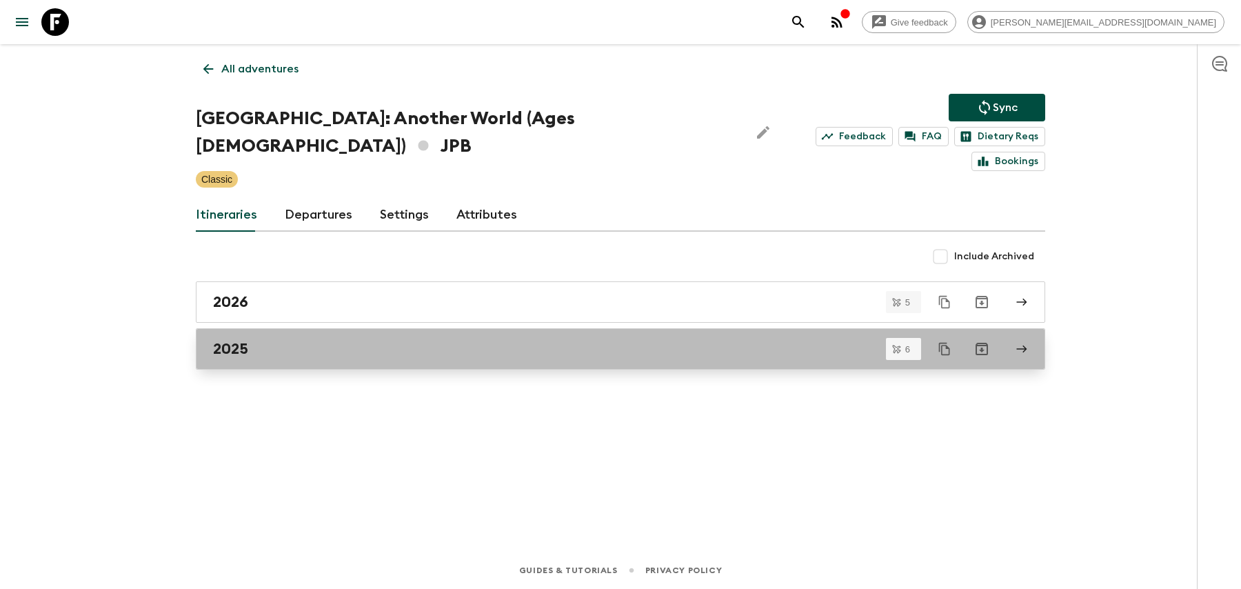
click at [585, 328] on link "2025" at bounding box center [620, 348] width 849 height 41
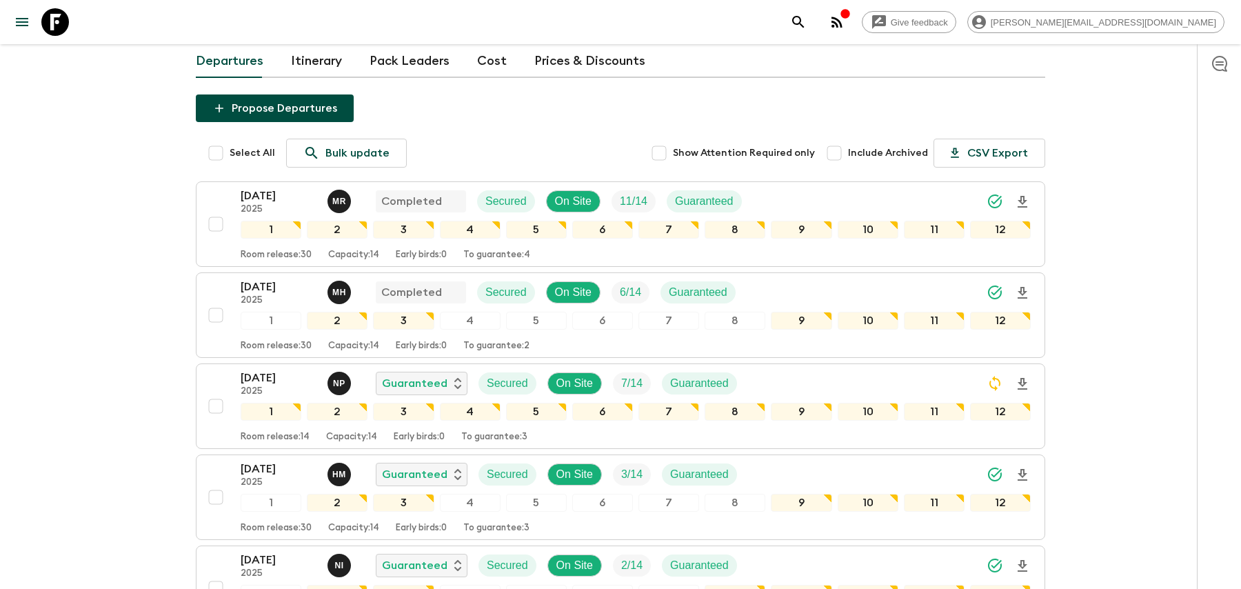
scroll to position [339, 0]
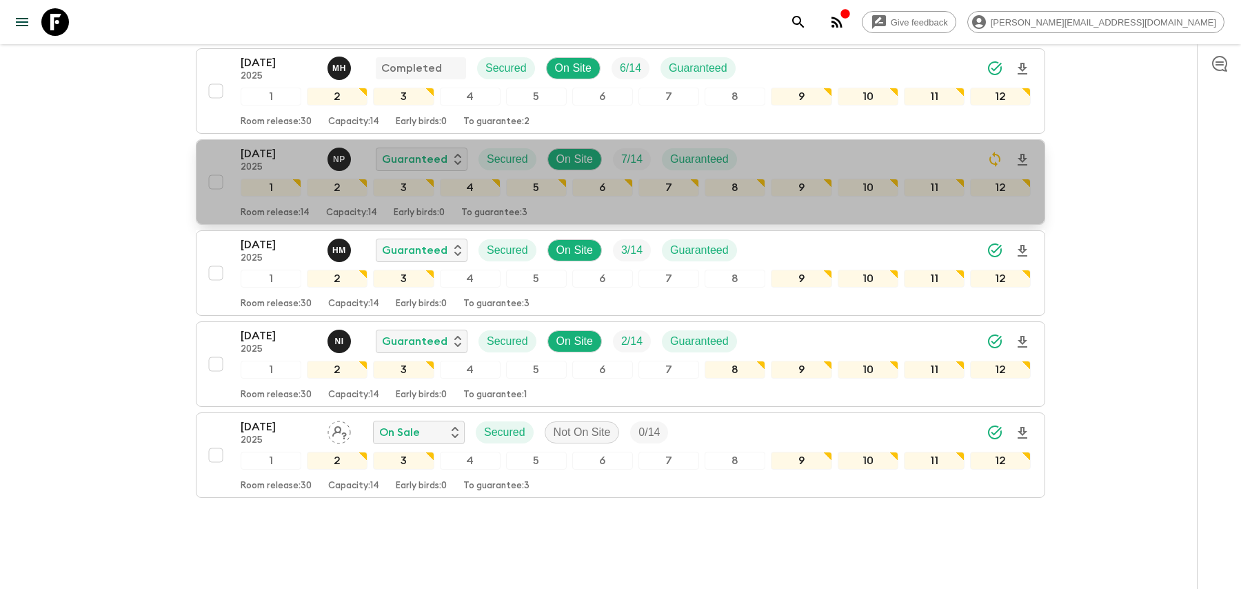
click at [880, 145] on div "[DATE] 2025 N P Guaranteed Secured On Site 7 / 14 Guaranteed" at bounding box center [636, 159] width 790 height 28
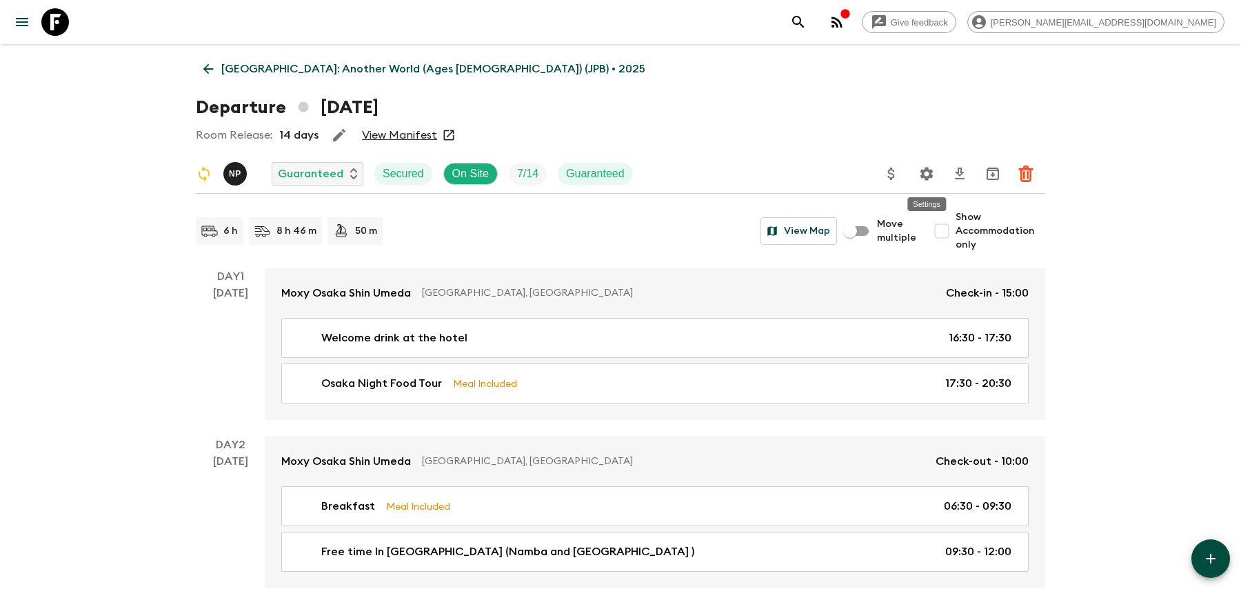
click at [927, 181] on icon "Settings" at bounding box center [926, 173] width 17 height 17
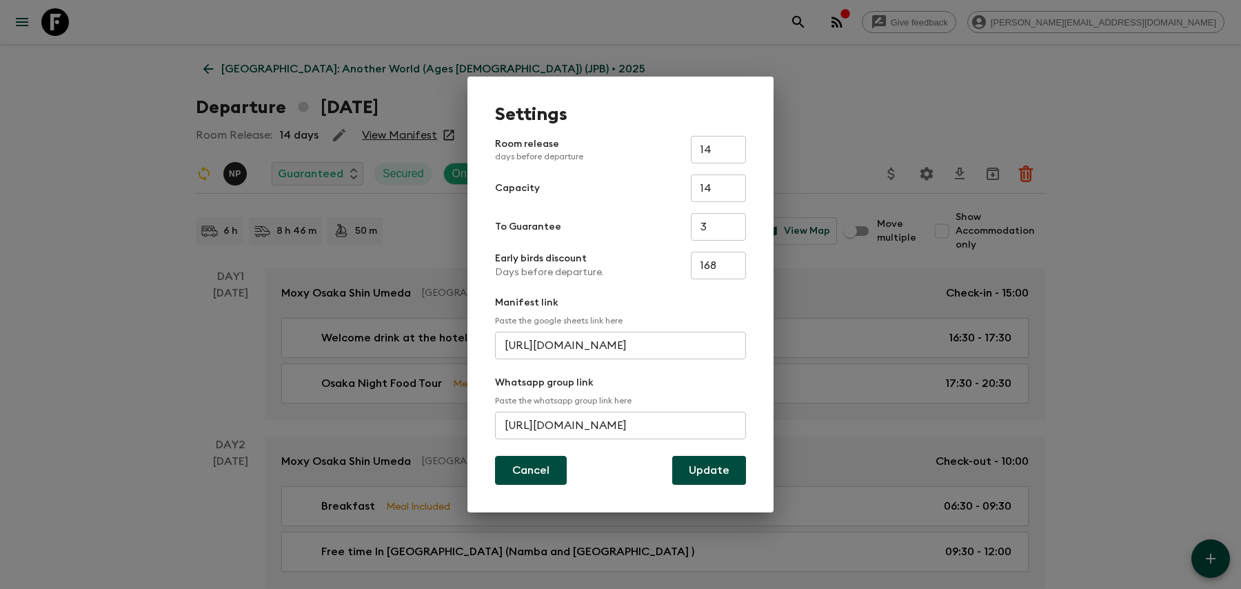
click at [548, 465] on button "Cancel" at bounding box center [531, 470] width 72 height 29
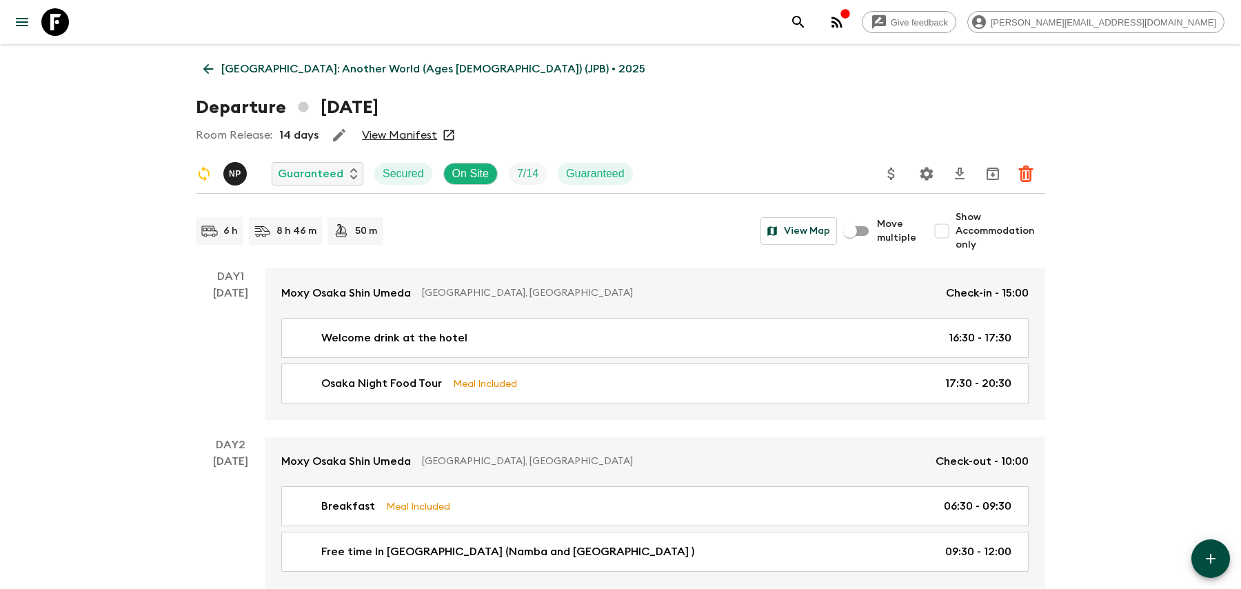
click at [951, 231] on input "Show Accommodation only" at bounding box center [942, 231] width 28 height 28
checkbox input "true"
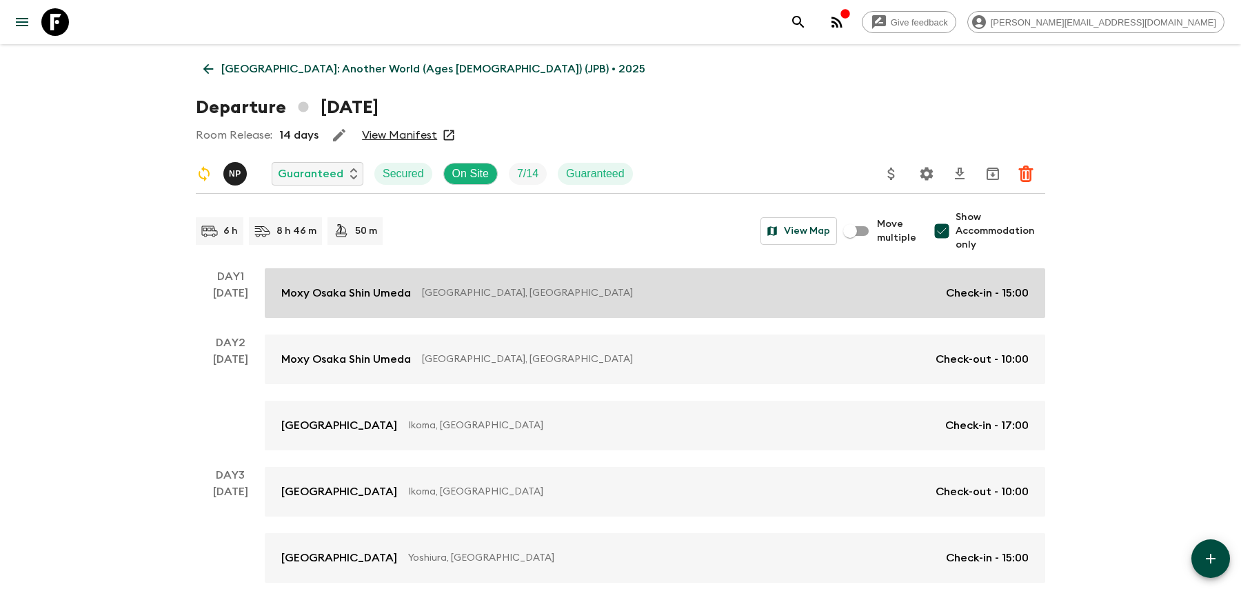
click at [950, 290] on p "Check-in - 15:00" at bounding box center [987, 293] width 83 height 17
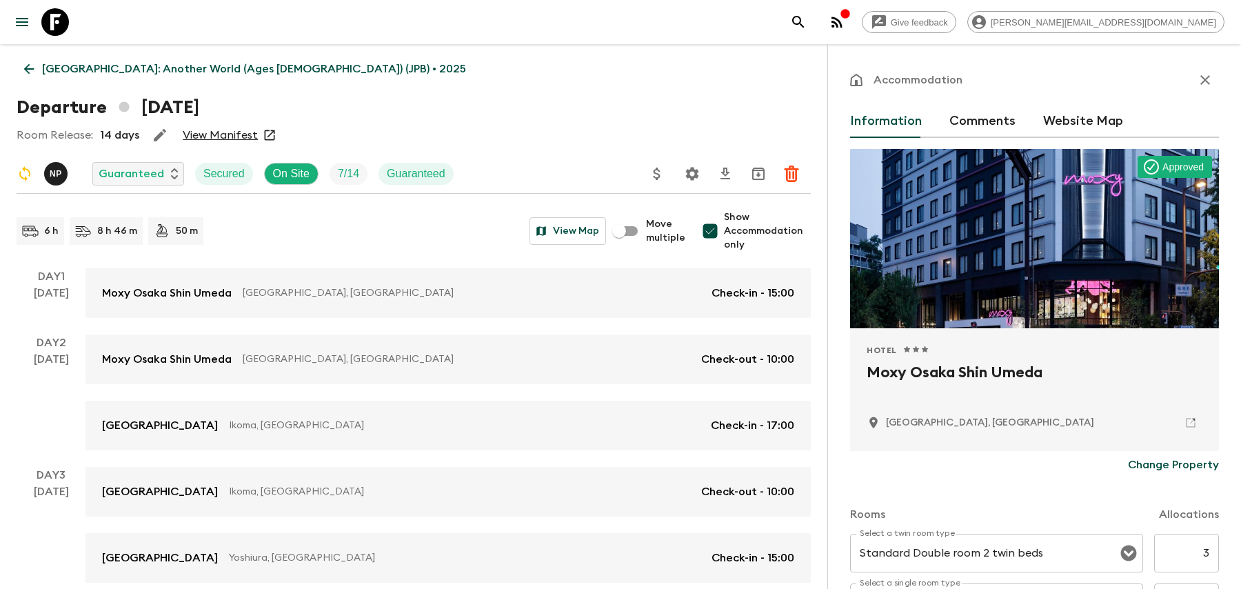
scroll to position [448, 0]
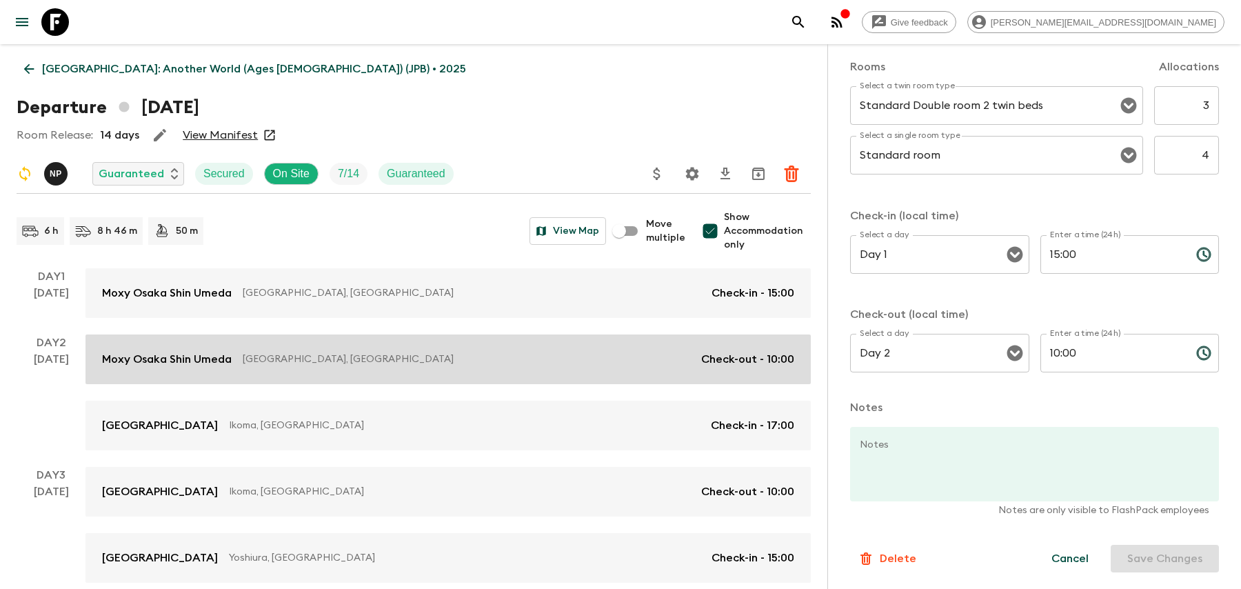
click at [499, 377] on link "Moxy Osaka Shin Umeda [GEOGRAPHIC_DATA], [GEOGRAPHIC_DATA] Check-out - 10:00" at bounding box center [447, 359] width 725 height 50
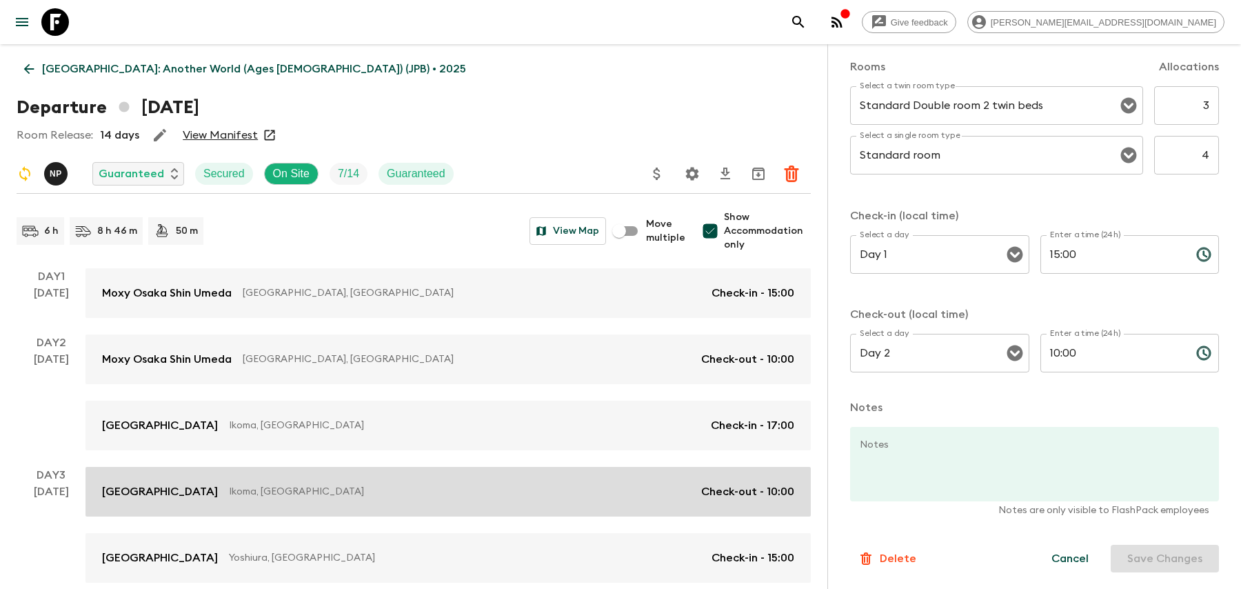
click at [554, 499] on link "[GEOGRAPHIC_DATA], [GEOGRAPHIC_DATA] Check-out - 10:00" at bounding box center [447, 492] width 725 height 50
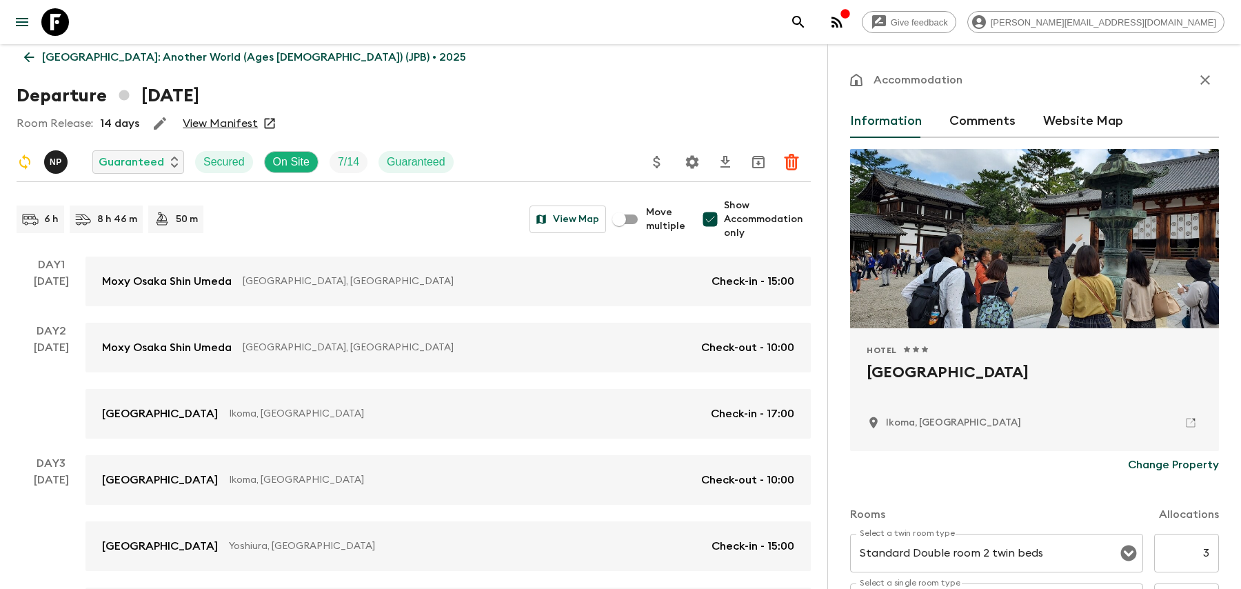
scroll to position [241, 0]
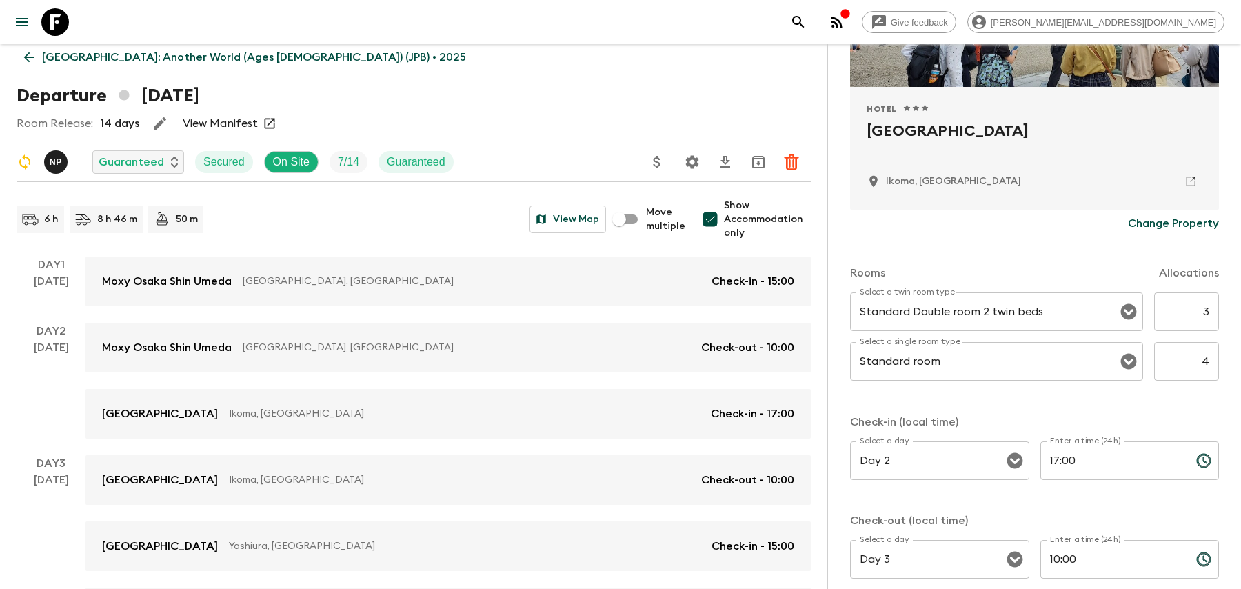
click at [807, 24] on icon "search adventures" at bounding box center [798, 22] width 17 height 17
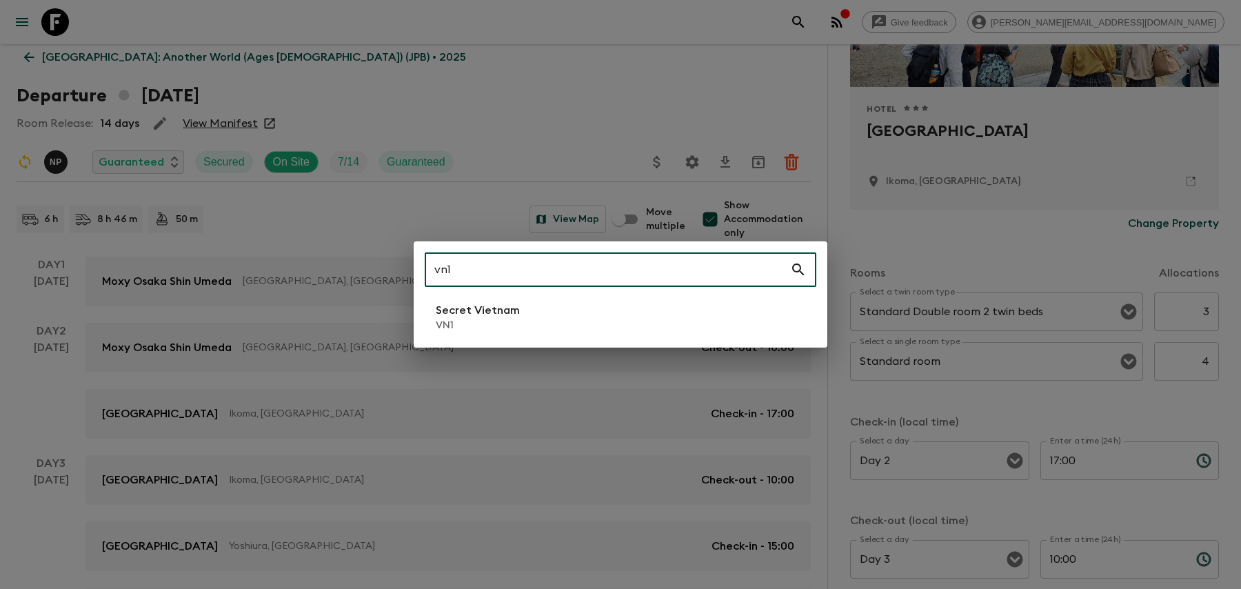
type input "vn1"
click at [480, 305] on p "Secret Vietnam" at bounding box center [478, 310] width 84 height 17
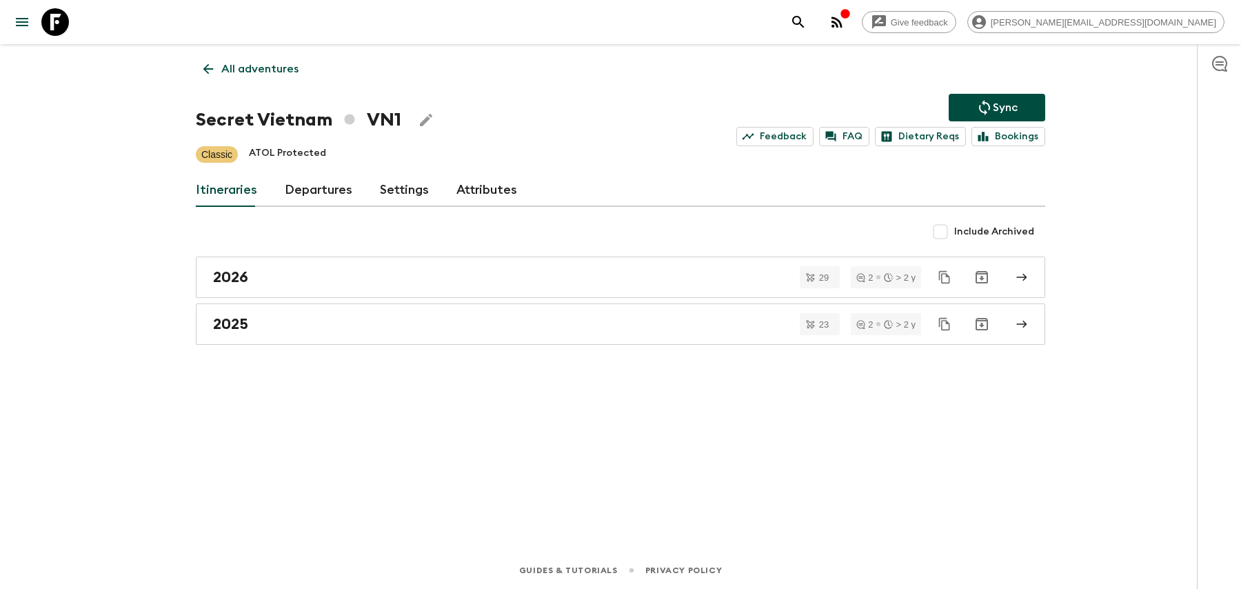
click at [812, 19] on button "search adventures" at bounding box center [799, 22] width 28 height 28
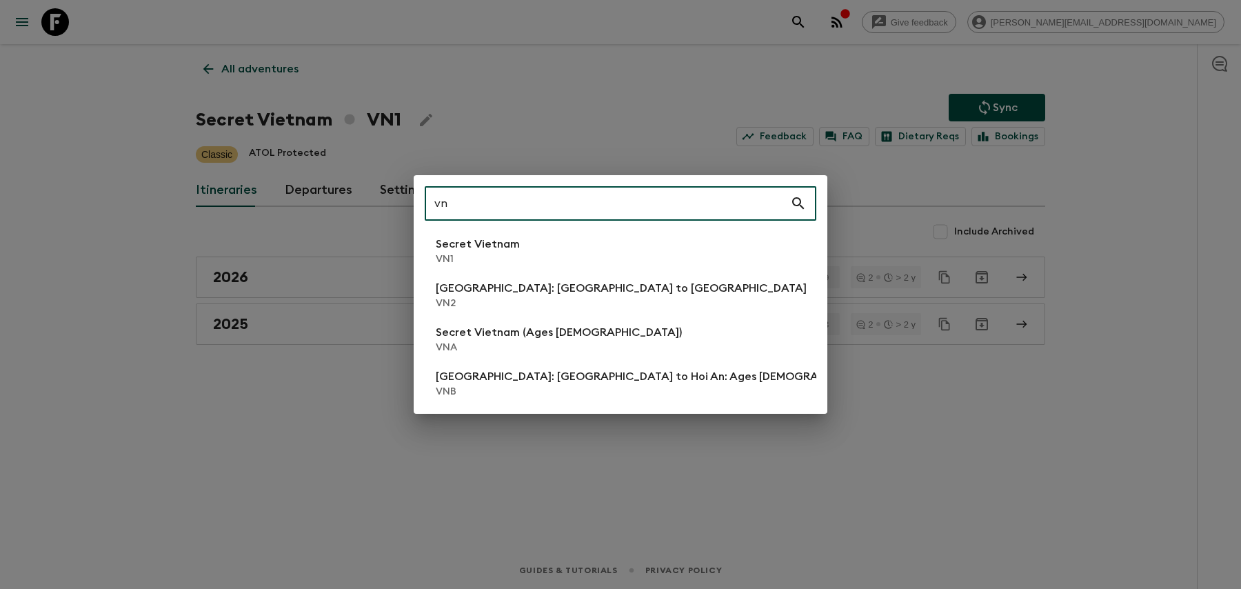
type input "vn"
click at [289, 355] on div "vn ​ Secret Vietnam VN1 [GEOGRAPHIC_DATA]: [GEOGRAPHIC_DATA] to Hoi An VN2 Secr…" at bounding box center [620, 294] width 1241 height 589
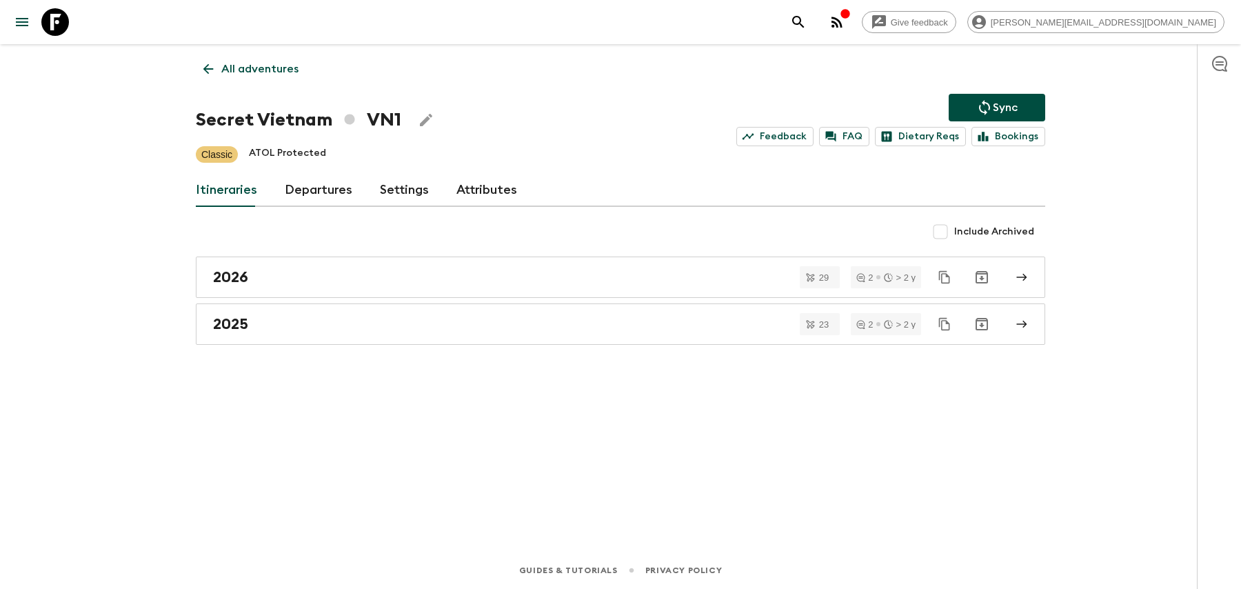
click at [303, 322] on div "2025" at bounding box center [607, 324] width 789 height 18
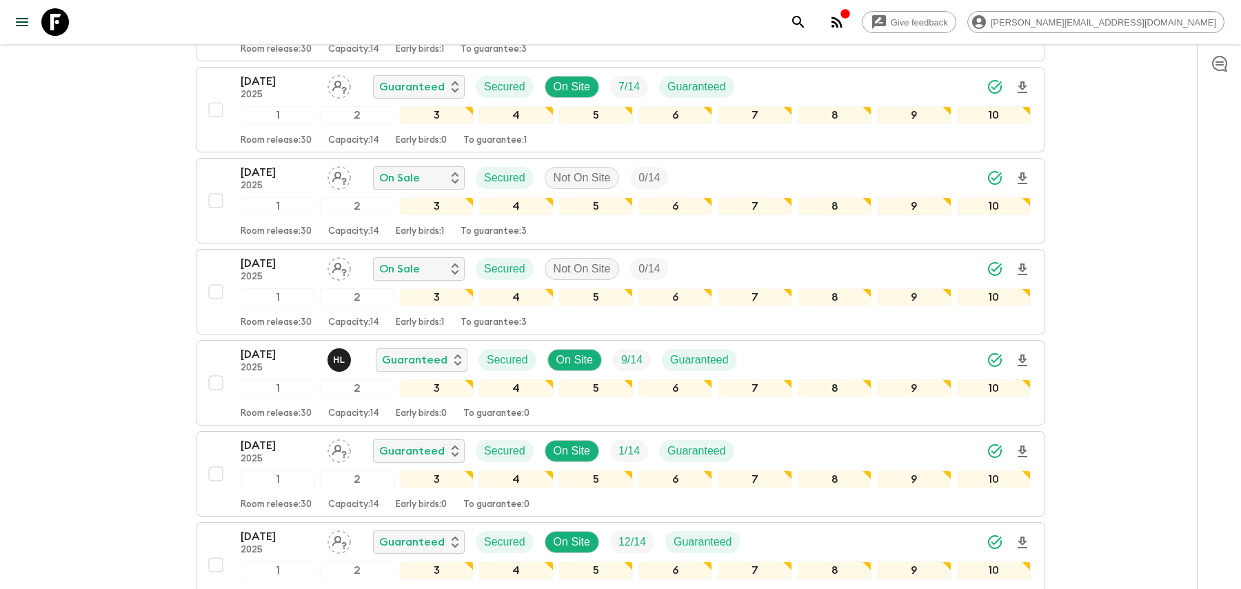
scroll to position [1677, 0]
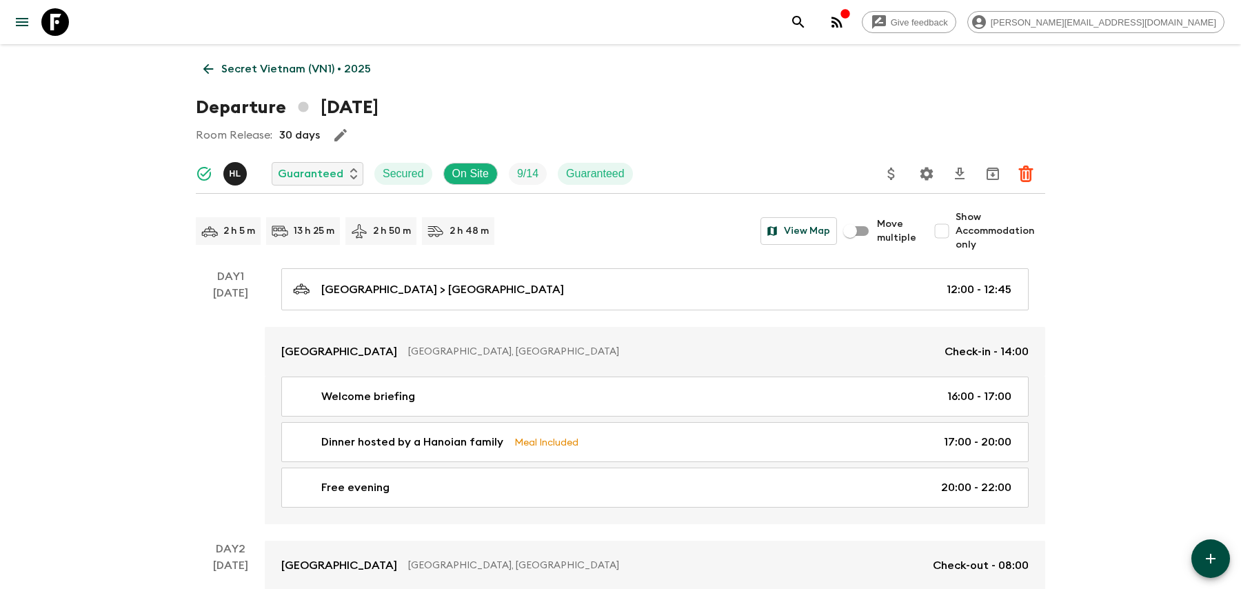
click at [789, 312] on div "[GEOGRAPHIC_DATA] > [GEOGRAPHIC_DATA] 12:00 - 12:45 [GEOGRAPHIC_DATA], [GEOGRAP…" at bounding box center [655, 396] width 780 height 256
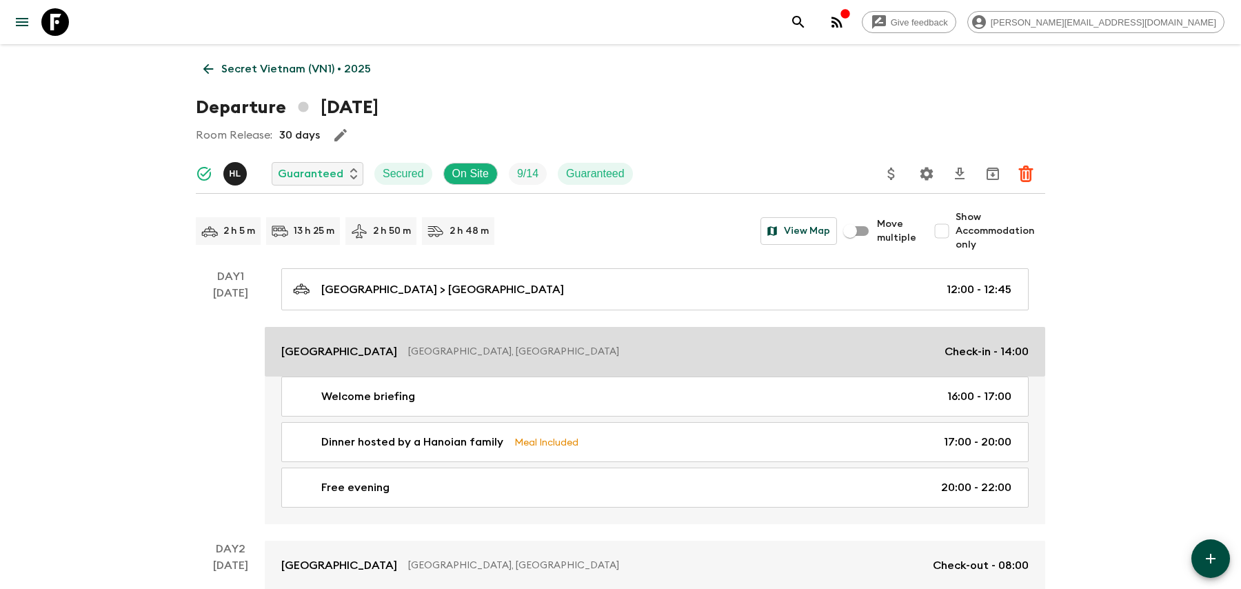
click at [787, 345] on p "[GEOGRAPHIC_DATA], [GEOGRAPHIC_DATA]" at bounding box center [670, 352] width 525 height 14
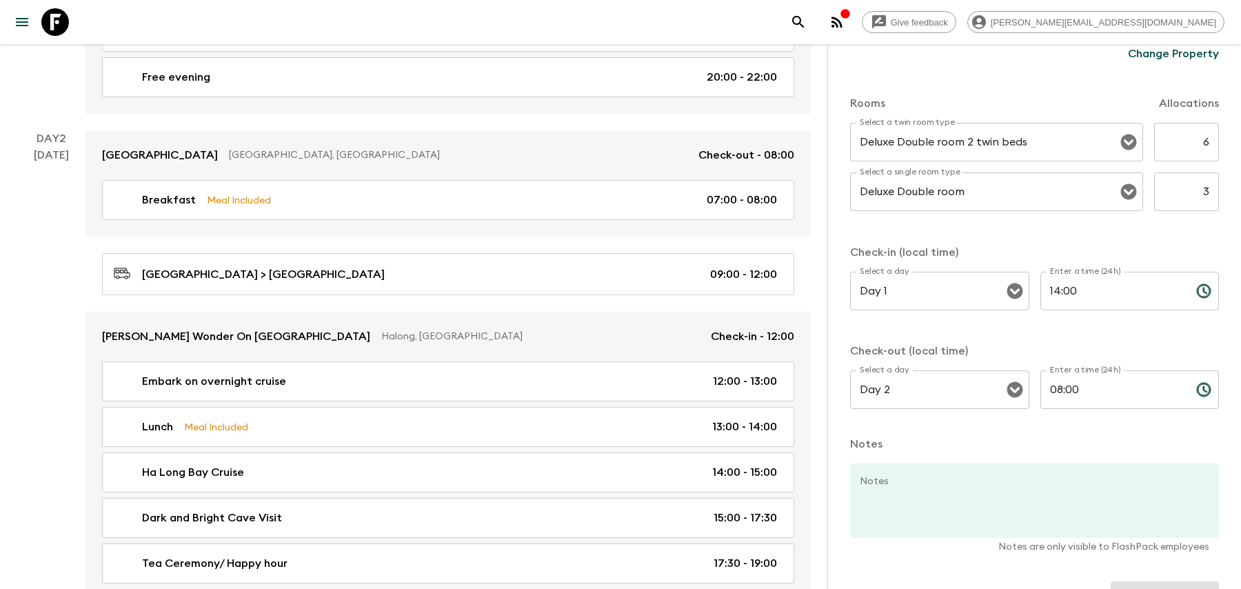
scroll to position [412, 0]
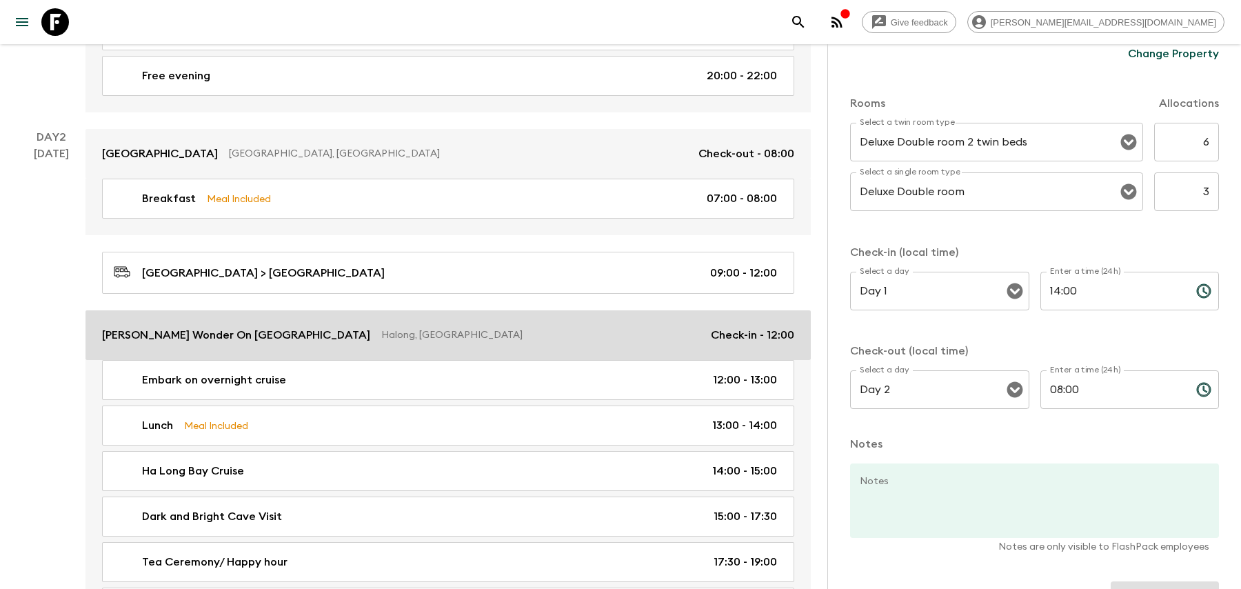
click at [493, 336] on p "Halong, [GEOGRAPHIC_DATA]" at bounding box center [540, 335] width 319 height 14
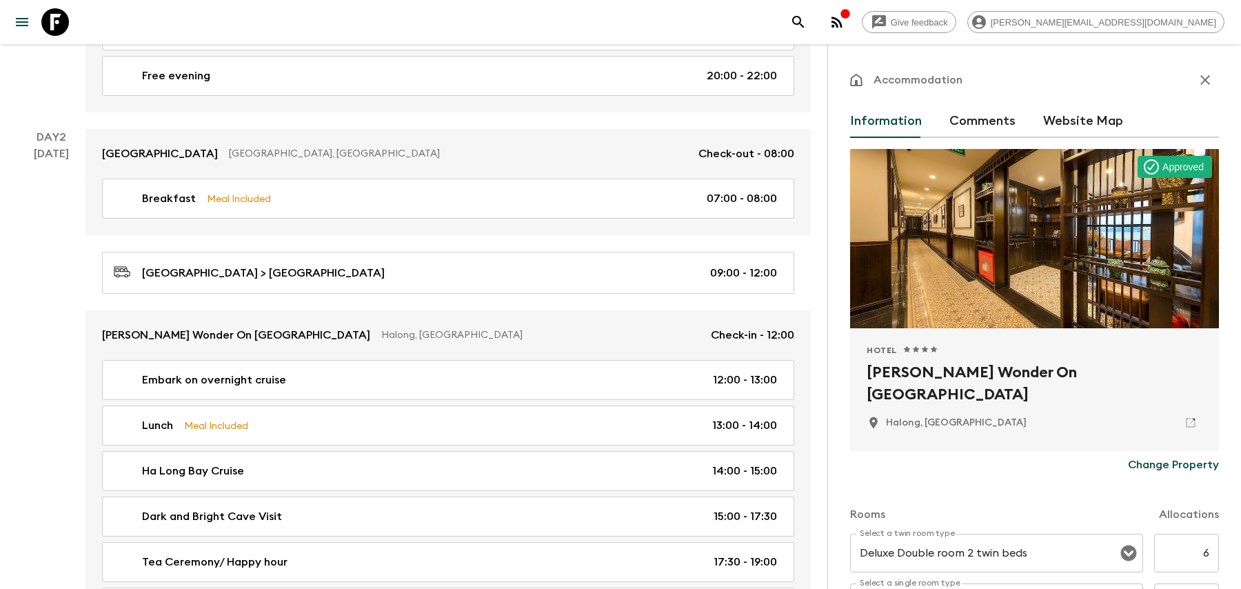
scroll to position [171, 0]
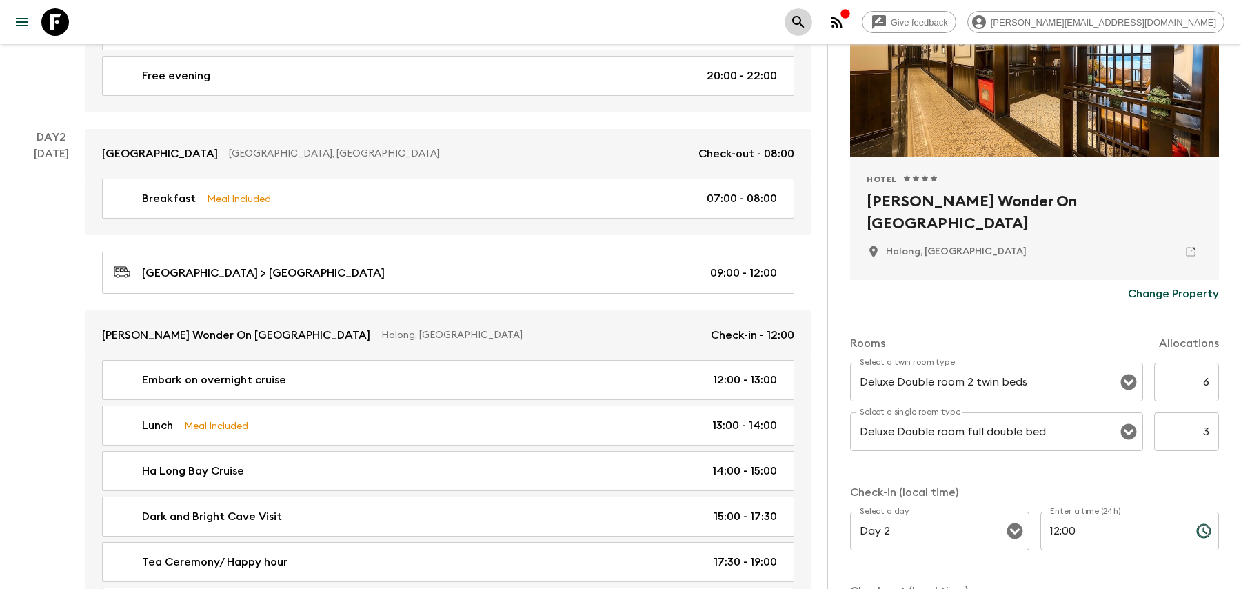
click at [807, 23] on icon "search adventures" at bounding box center [798, 22] width 17 height 17
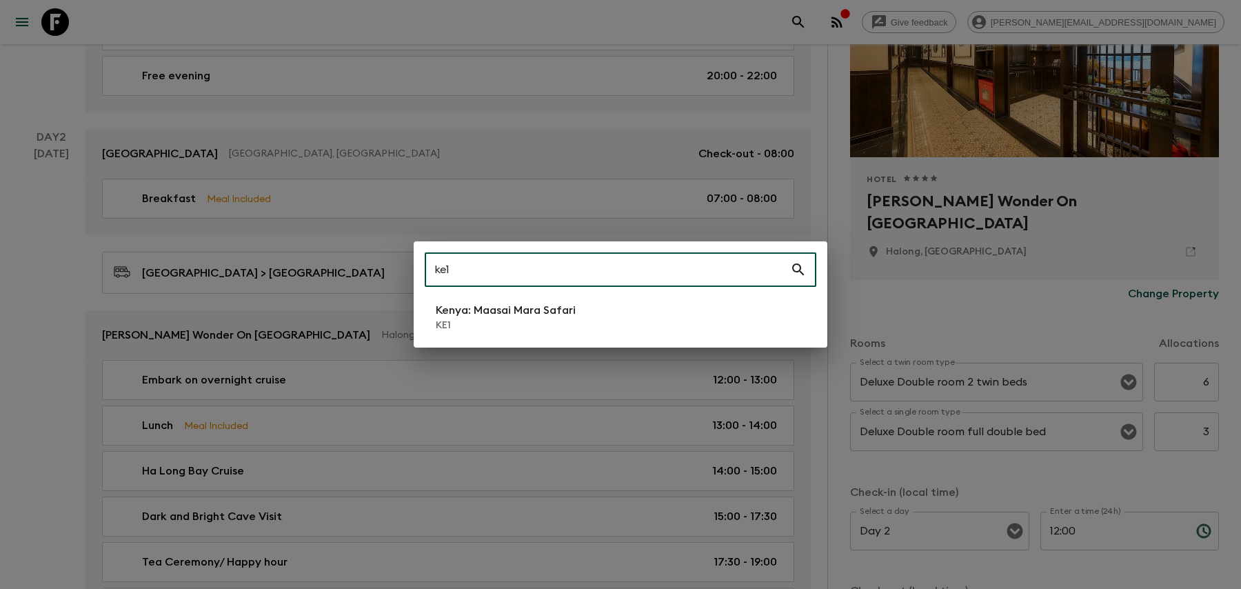
type input "ke1"
click at [627, 317] on li "[GEOGRAPHIC_DATA]: Maasai Mara Safari KE1" at bounding box center [621, 317] width 392 height 39
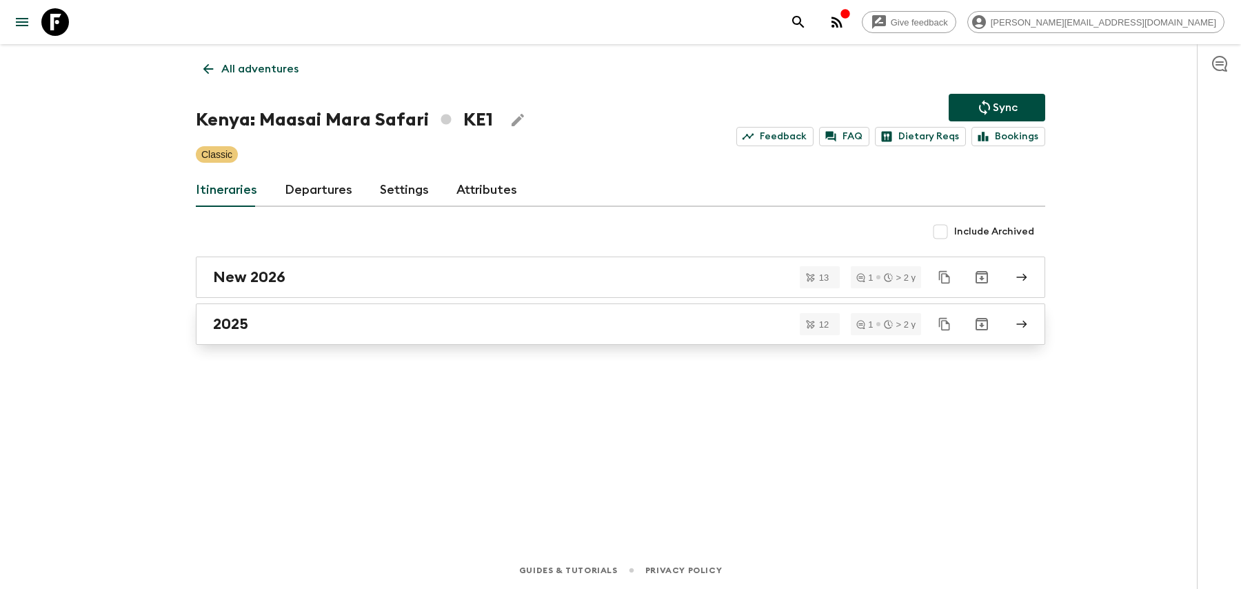
click at [627, 317] on div "2025" at bounding box center [607, 324] width 789 height 18
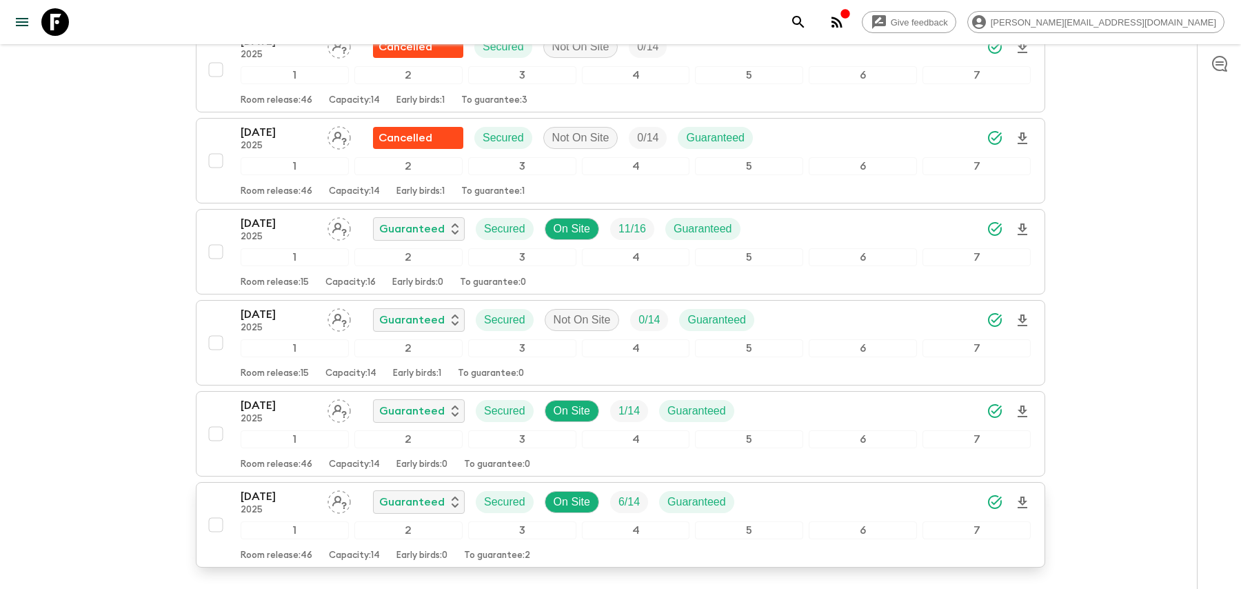
scroll to position [782, 0]
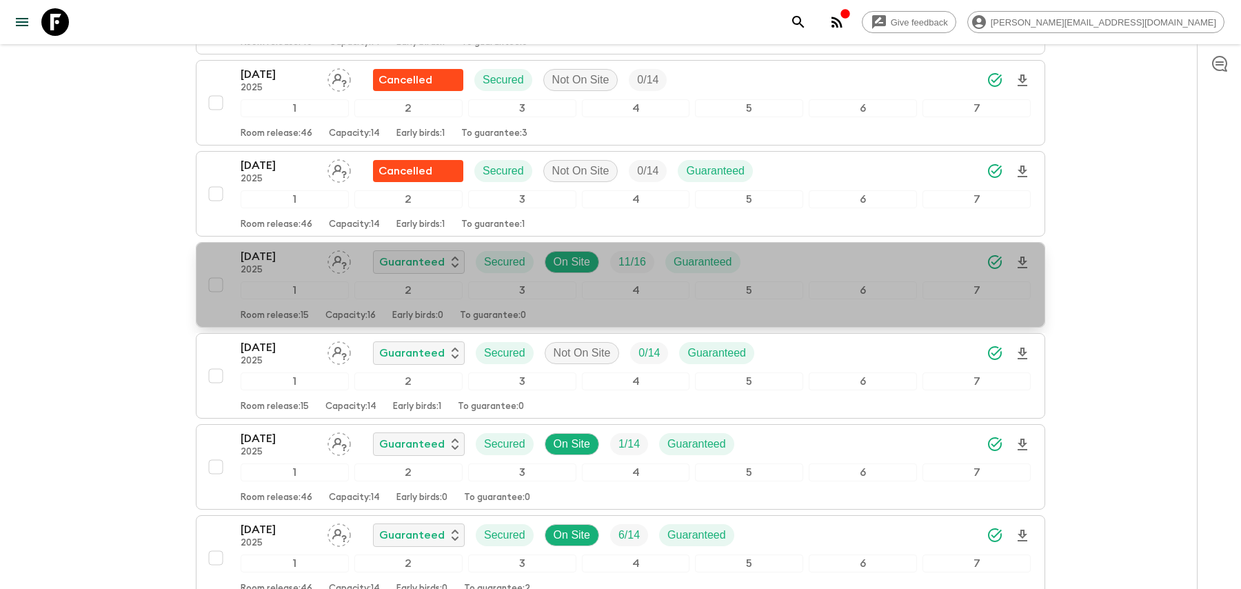
click at [787, 248] on div "[DATE] 2025 Guaranteed Secured On Site 11 / 16 Guaranteed" at bounding box center [636, 262] width 790 height 28
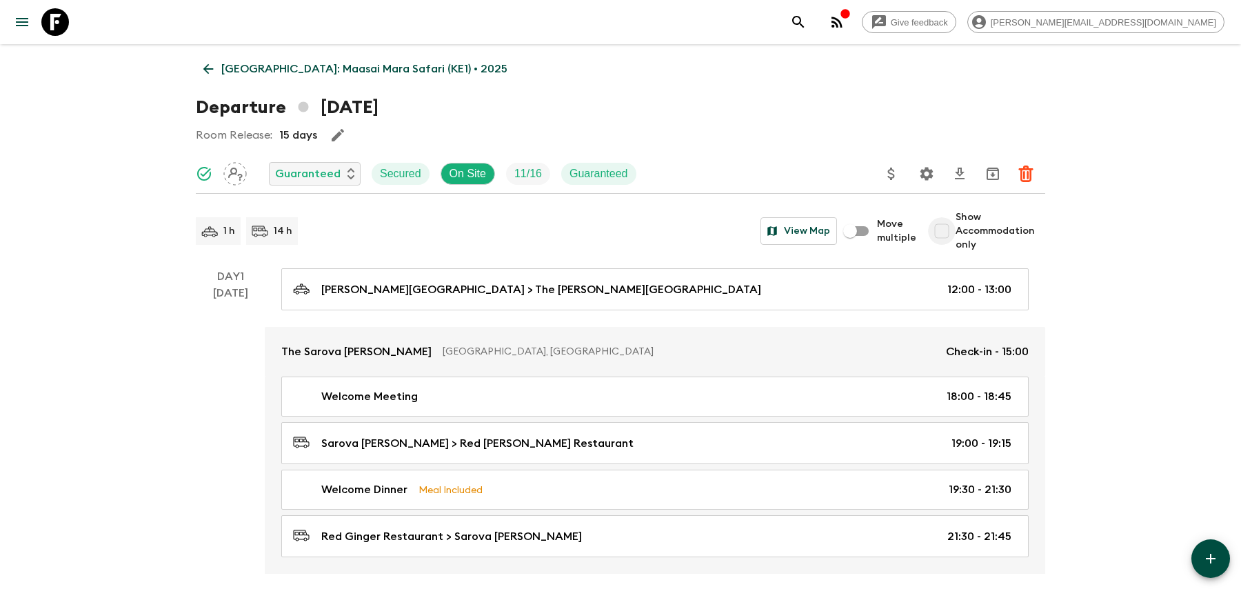
click at [940, 234] on input "Show Accommodation only" at bounding box center [942, 231] width 28 height 28
checkbox input "true"
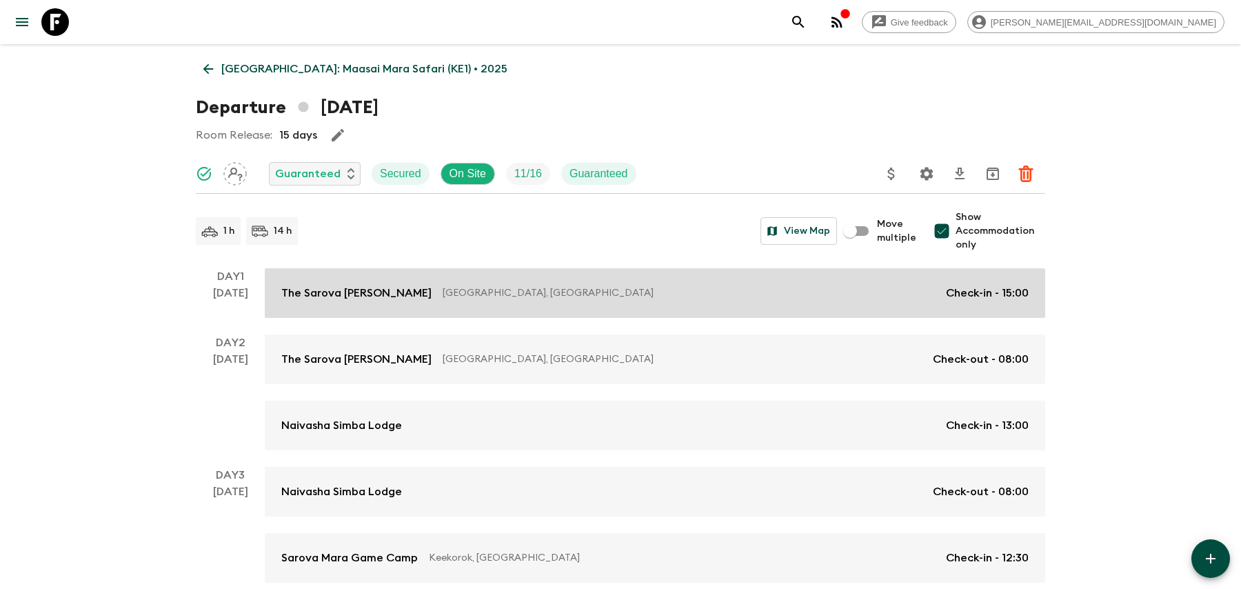
click at [858, 311] on link "The Sarova [PERSON_NAME] [GEOGRAPHIC_DATA], [GEOGRAPHIC_DATA] Check-in - 15:00" at bounding box center [655, 293] width 780 height 50
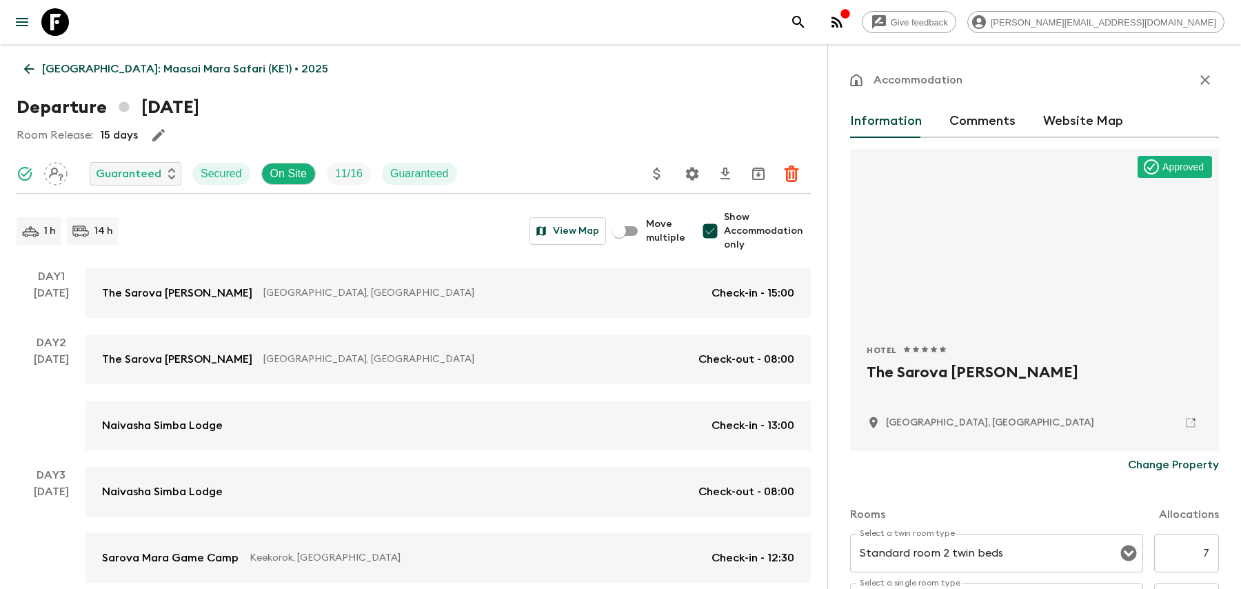
scroll to position [239, 0]
